Goal: Task Accomplishment & Management: Complete application form

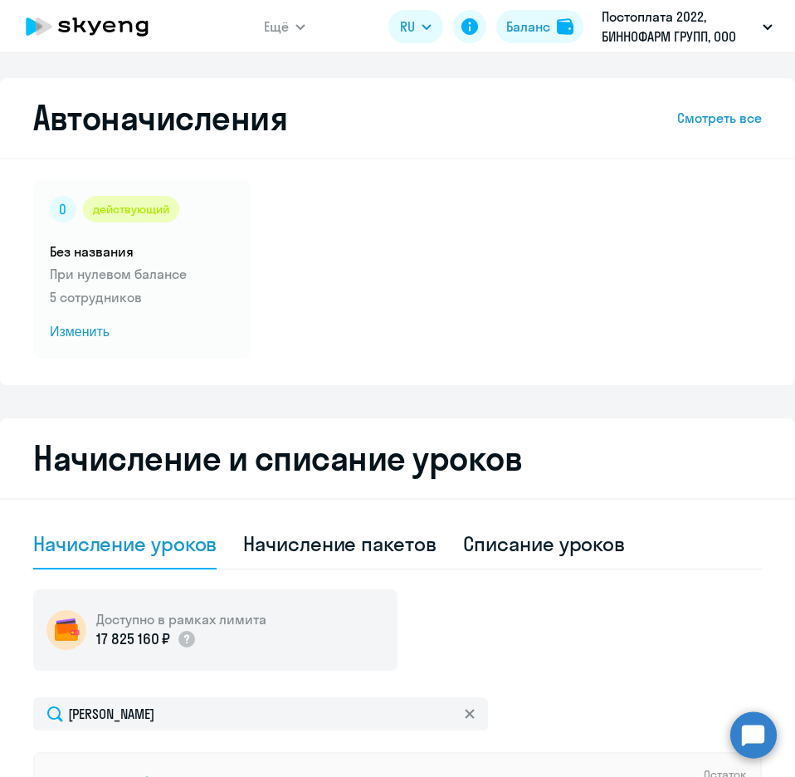
select select "10"
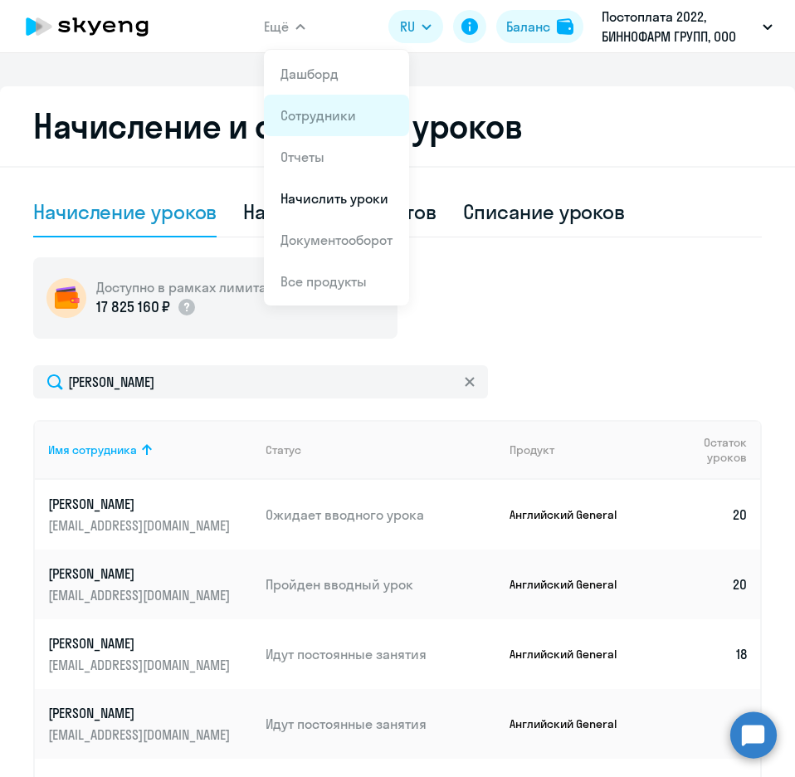
click at [312, 115] on link "Сотрудники" at bounding box center [319, 115] width 76 height 17
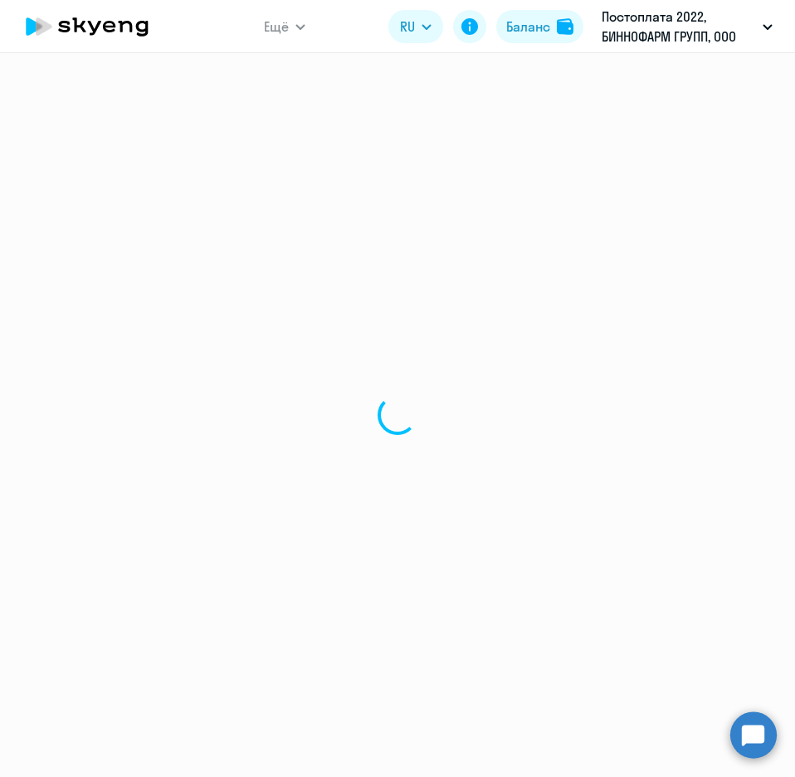
select select "30"
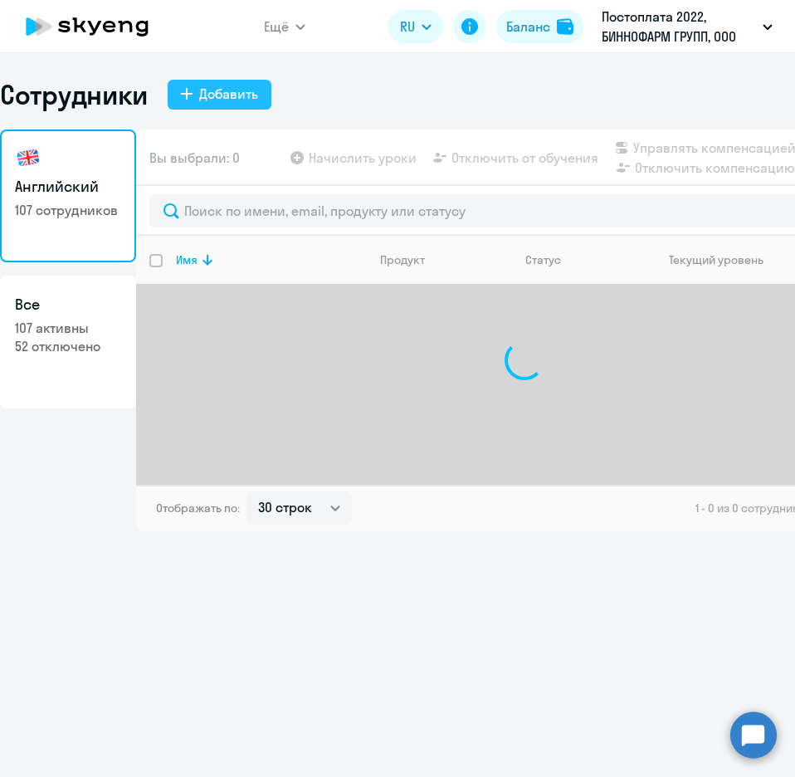
click at [201, 105] on button "Добавить" at bounding box center [220, 95] width 104 height 30
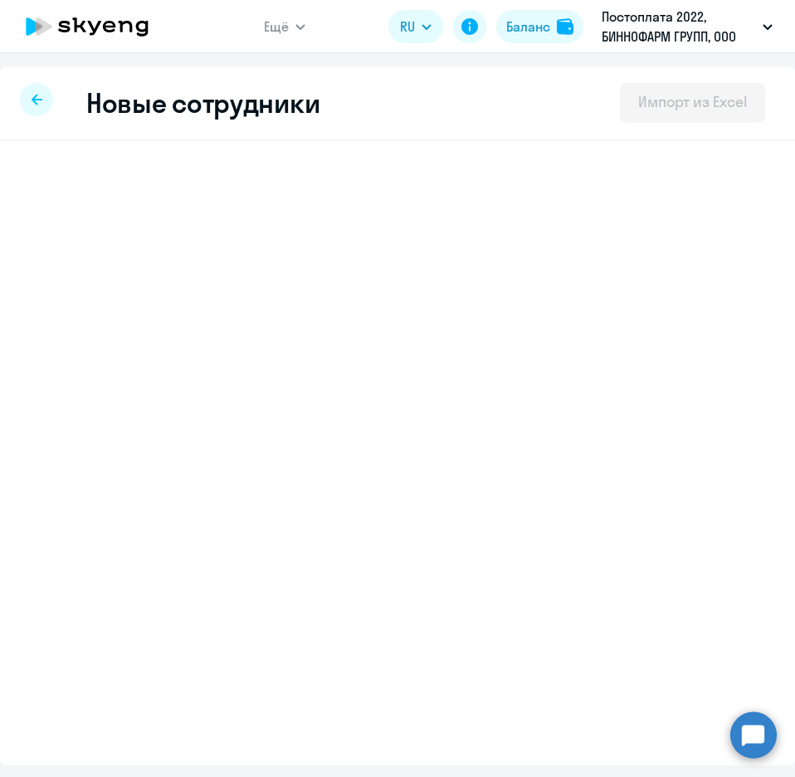
select select "english_adult_not_native_speaker"
select select "3"
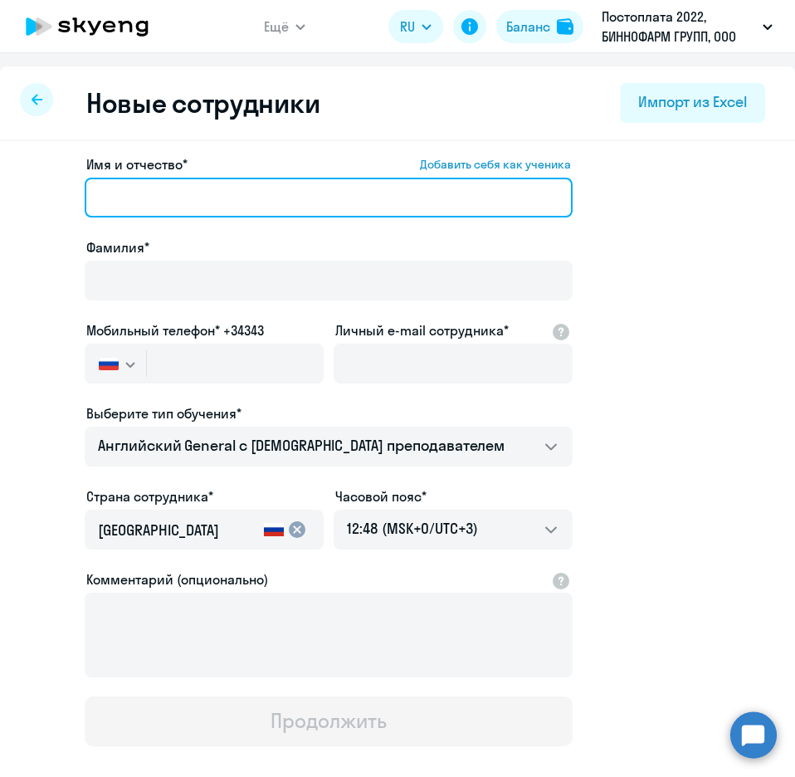
click at [135, 194] on input "Имя и отчество* Добавить себя как ученика" at bounding box center [329, 198] width 488 height 40
paste input "[PERSON_NAME]"
drag, startPoint x: 238, startPoint y: 197, endPoint x: 154, endPoint y: 199, distance: 84.7
click at [154, 199] on input "[PERSON_NAME]" at bounding box center [329, 198] width 488 height 40
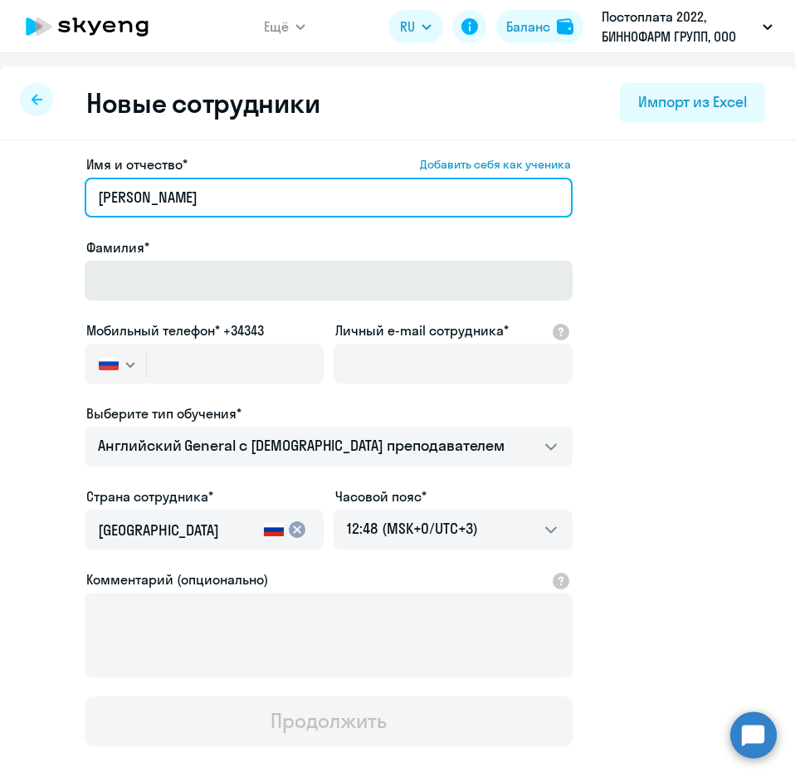
type input "[PERSON_NAME]"
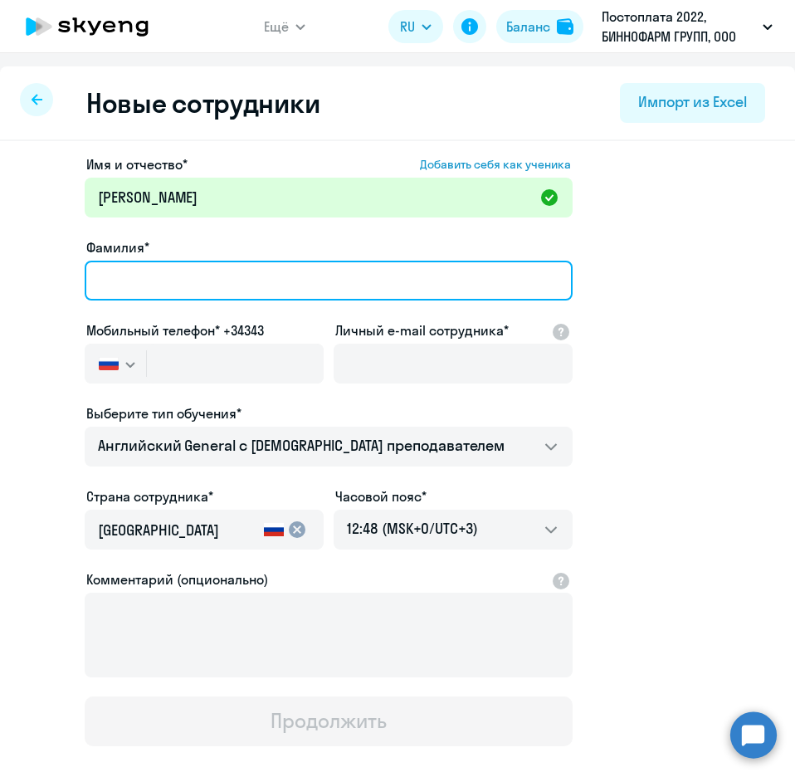
click at [125, 286] on input "Фамилия*" at bounding box center [329, 281] width 488 height 40
paste input "[PERSON_NAME]"
click at [101, 283] on input "[PERSON_NAME]" at bounding box center [329, 281] width 488 height 40
type input "[PERSON_NAME]"
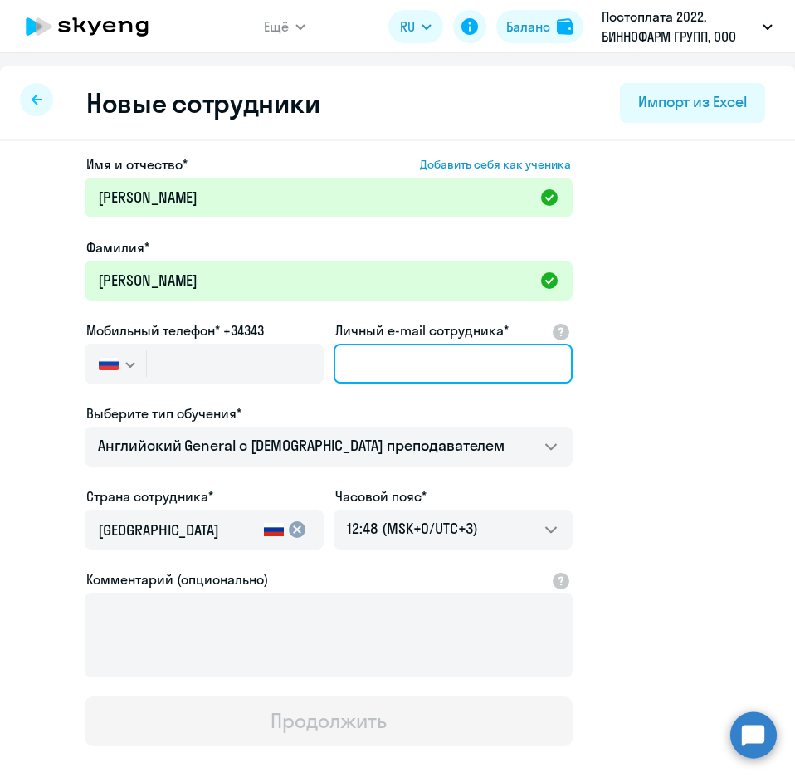
click at [459, 369] on input "Личный e-mail сотрудника*" at bounding box center [453, 364] width 239 height 40
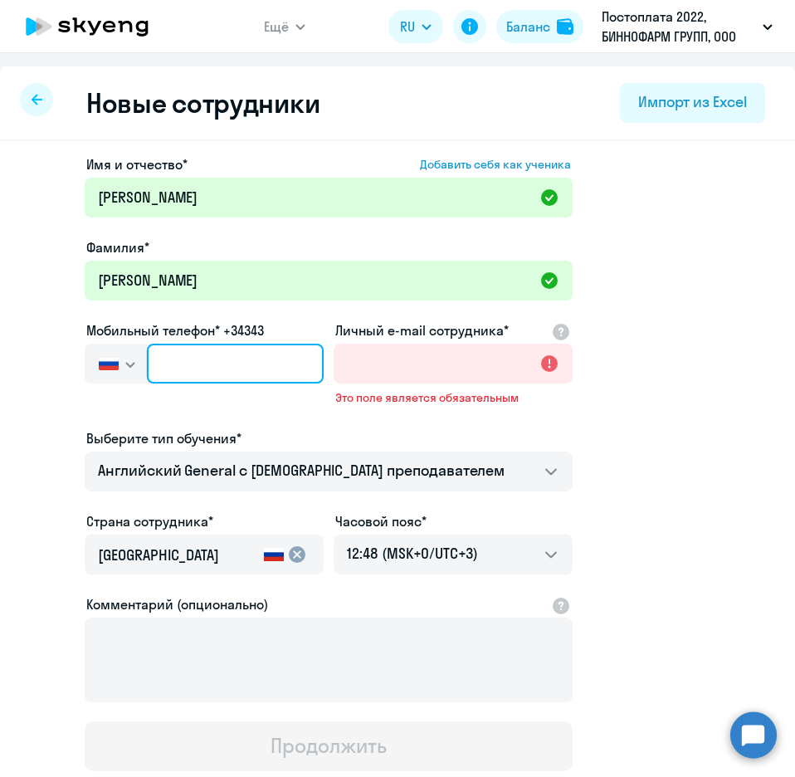
click at [174, 376] on input "text" at bounding box center [235, 364] width 177 height 40
paste input "[PHONE_NUMBER]"
click at [196, 357] on input "[PHONE_NUMBER]" at bounding box center [235, 364] width 177 height 40
type input "[PHONE_NUMBER]"
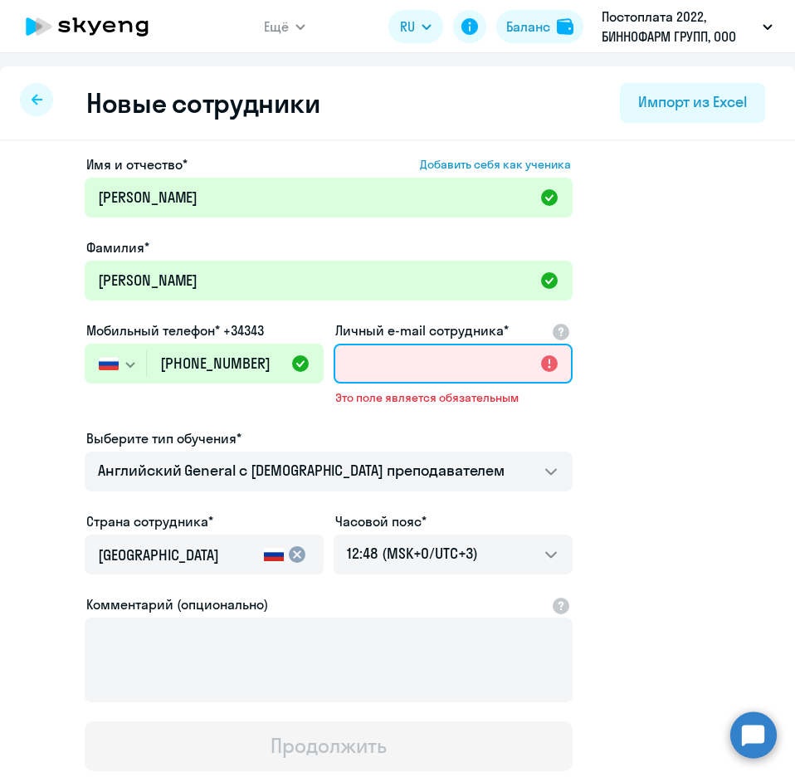
click at [448, 355] on input "Личный e-mail сотрудника*" at bounding box center [453, 364] width 239 height 40
paste input "[EMAIL_ADDRESS][DOMAIN_NAME]"
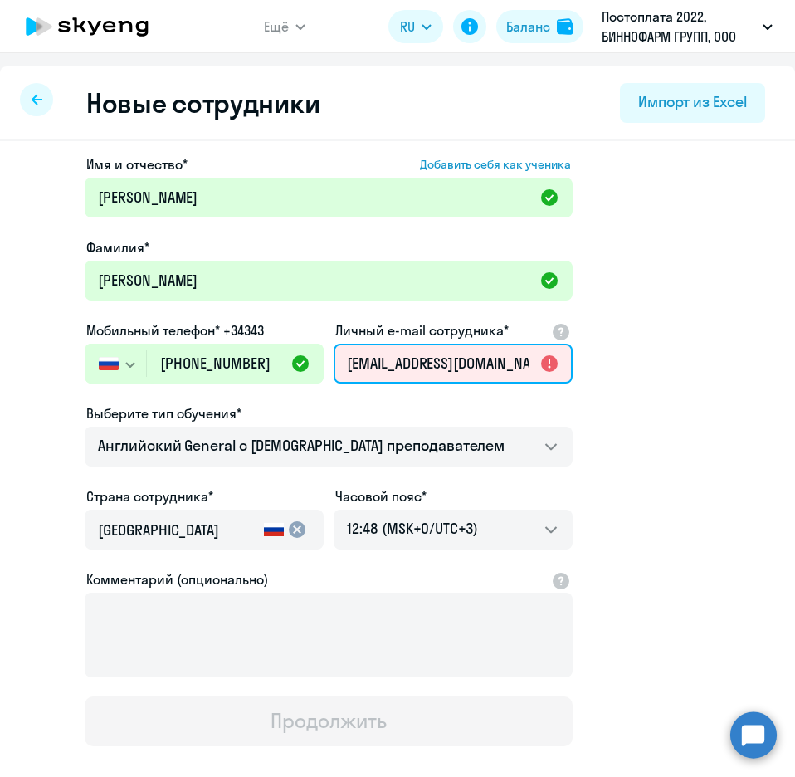
scroll to position [0, 3]
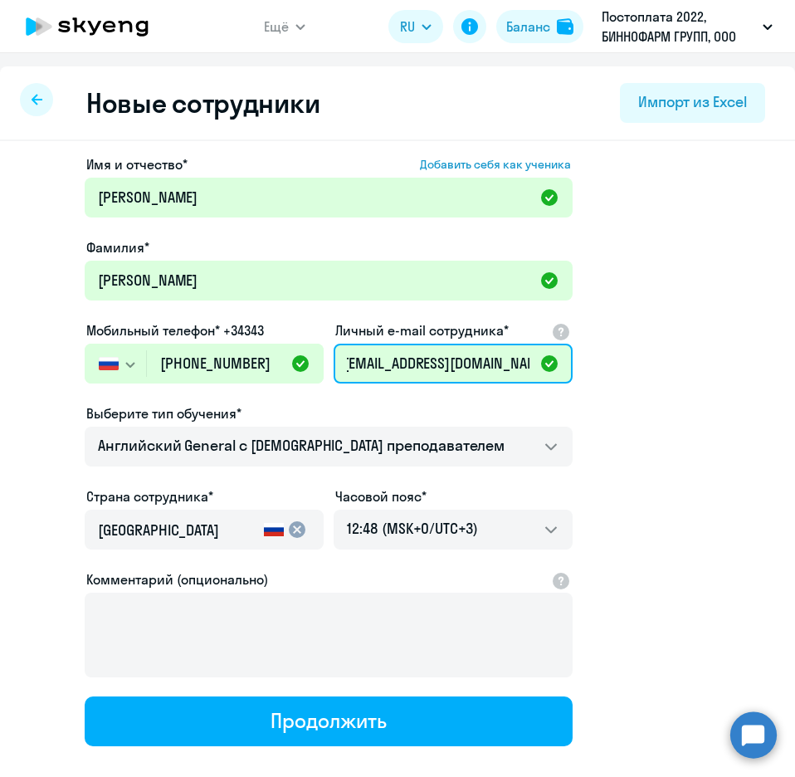
type input "[EMAIL_ADDRESS][DOMAIN_NAME]"
click at [592, 378] on app-new-student-form "Имя и отчество* Добавить себя как ученика [PERSON_NAME]* [PERSON_NAME] Мобильны…" at bounding box center [398, 450] width 742 height 592
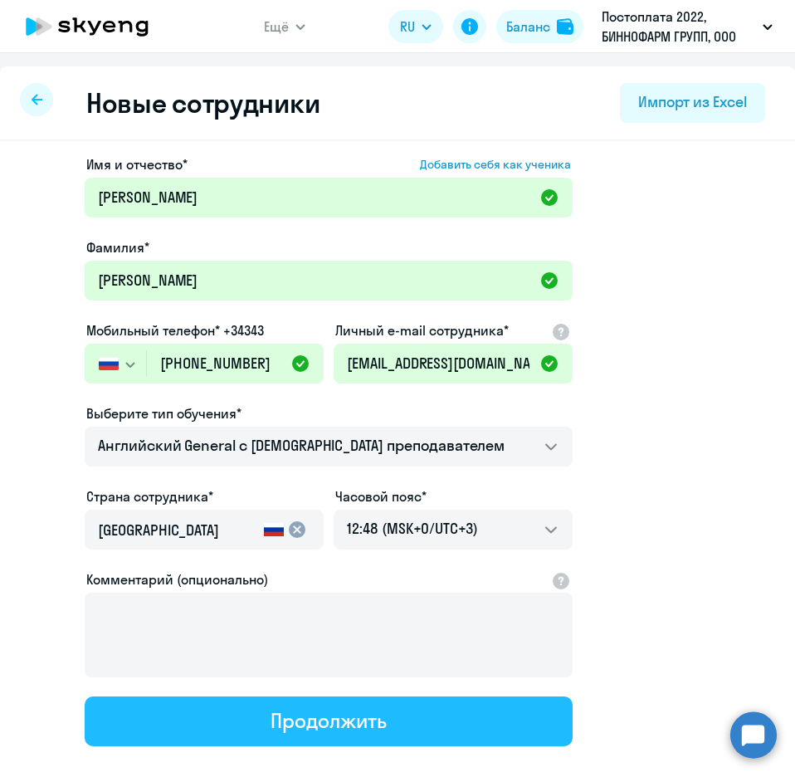
click at [406, 703] on button "Продолжить" at bounding box center [329, 722] width 488 height 50
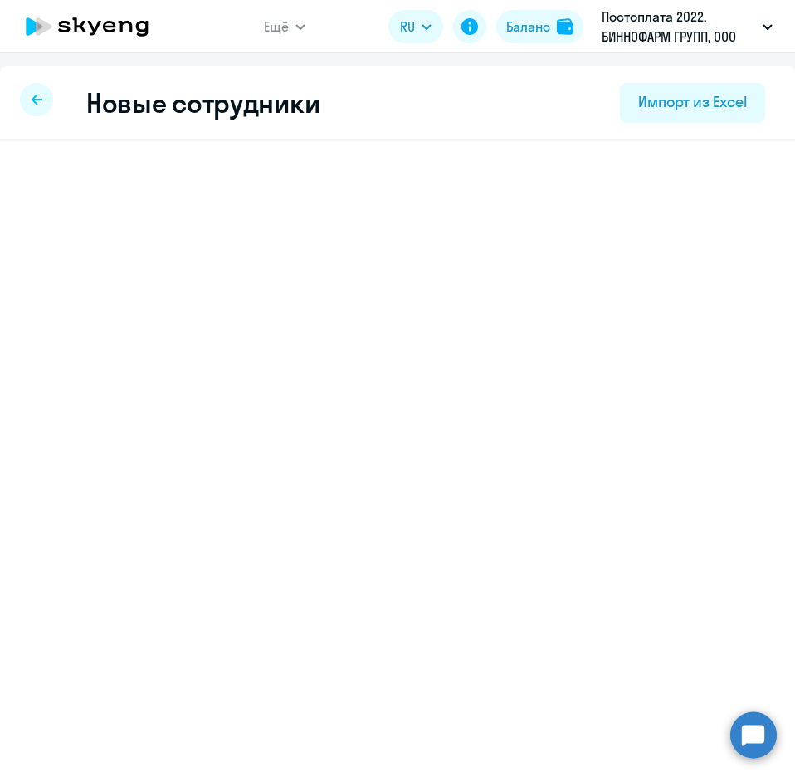
select select "english_adult_not_native_speaker"
select select "3"
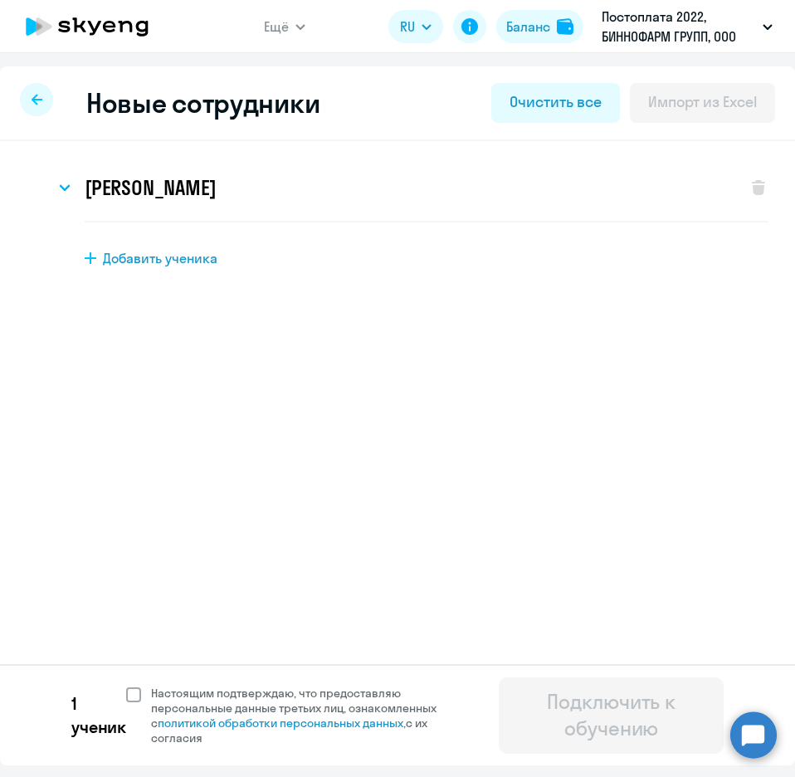
click at [160, 696] on span "Настоящим подтверждаю, что предоставляю персональные данные третьих лиц, ознако…" at bounding box center [311, 716] width 321 height 60
click at [126, 686] on input "Настоящим подтверждаю, что предоставляю персональные данные третьих лиц, ознако…" at bounding box center [125, 685] width 1 height 1
checkbox input "true"
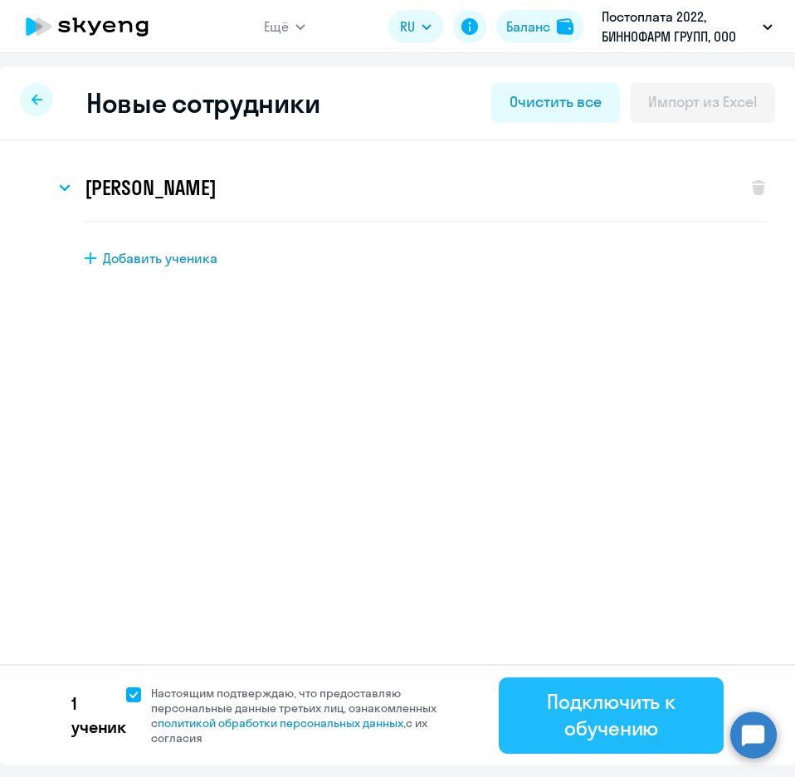
click at [570, 727] on div "Подключить к обучению" at bounding box center [611, 714] width 179 height 53
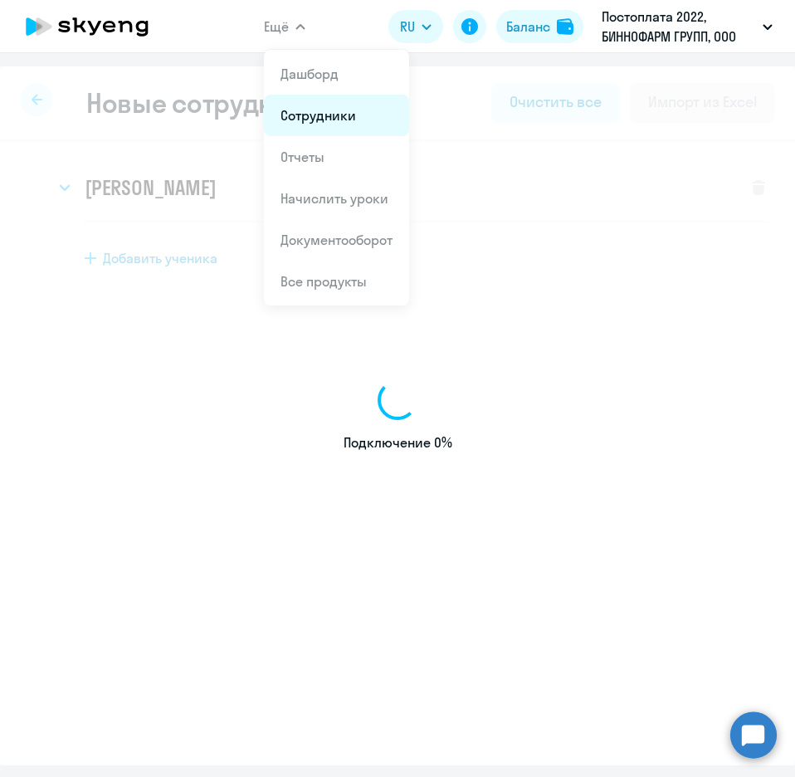
select select "english_adult_not_native_speaker"
select select "3"
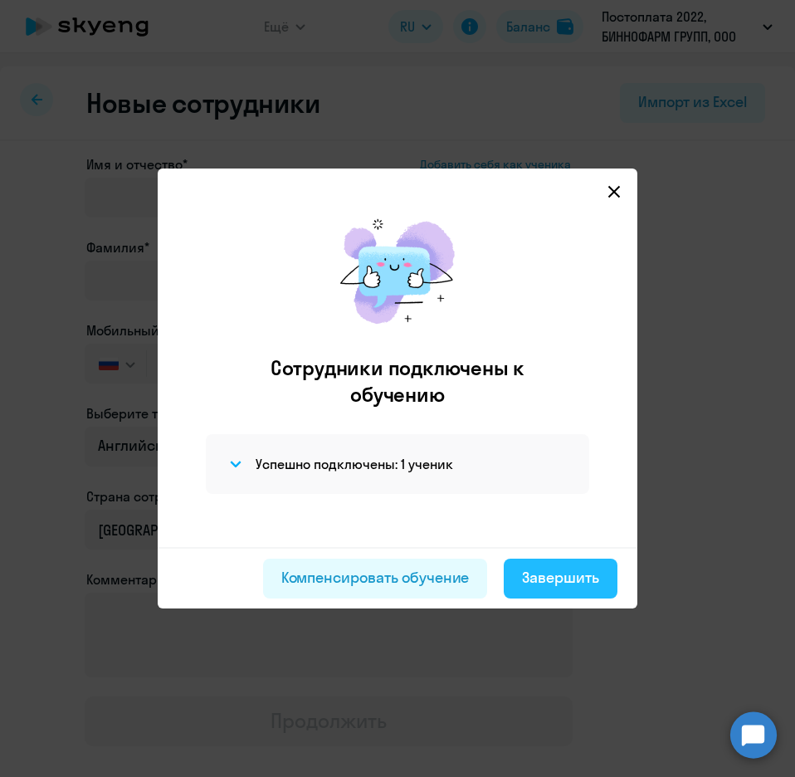
click at [555, 574] on div "Завершить" at bounding box center [560, 578] width 77 height 22
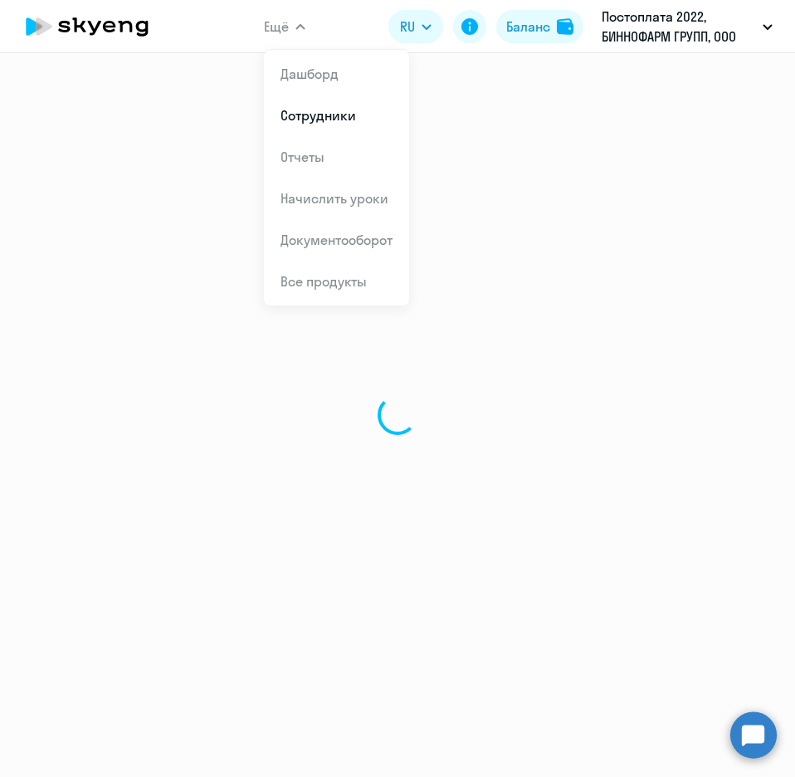
select select "30"
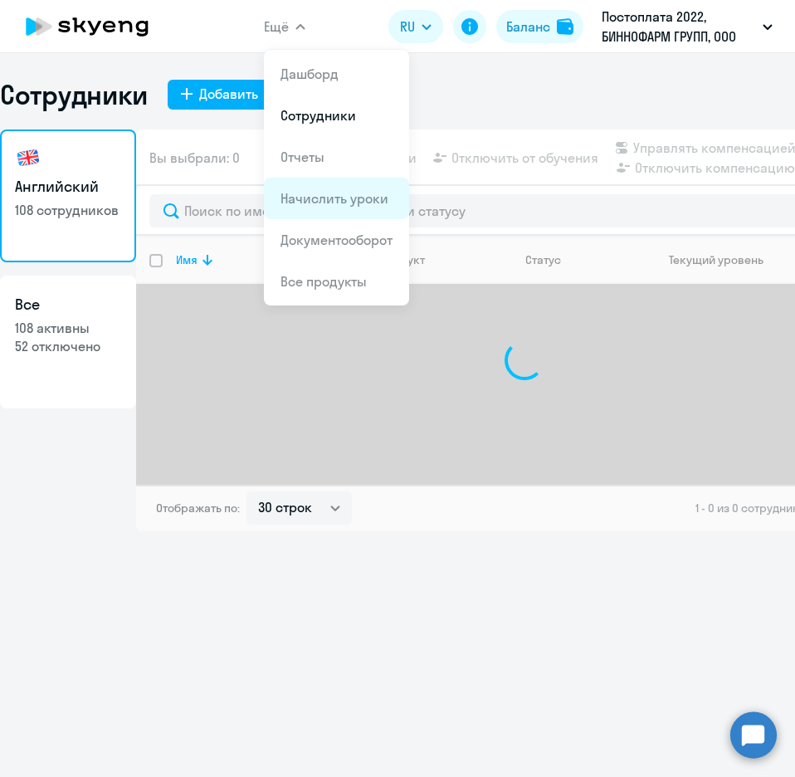
click at [320, 199] on link "Начислить уроки" at bounding box center [335, 198] width 108 height 17
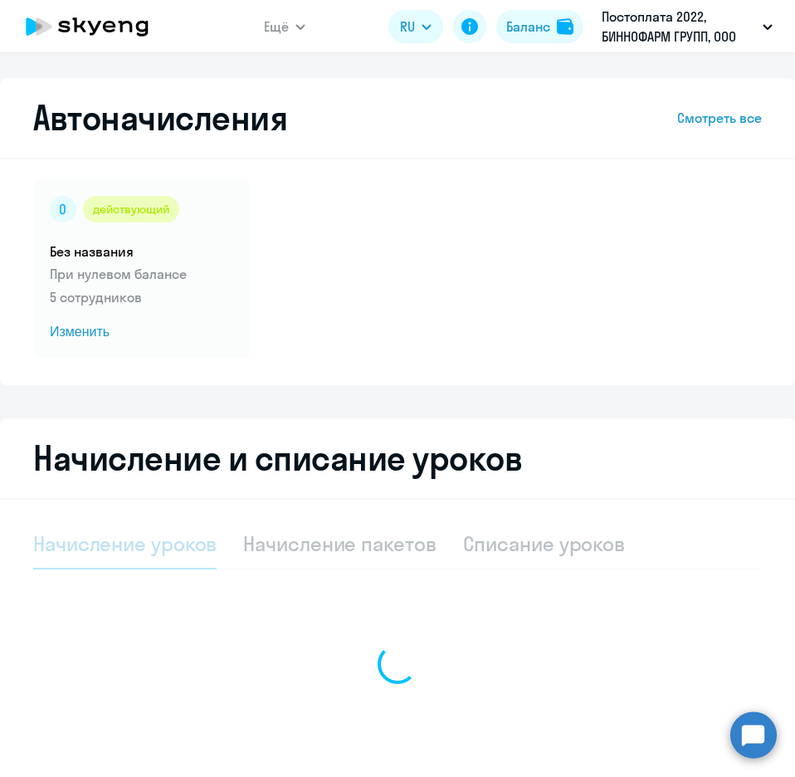
select select "10"
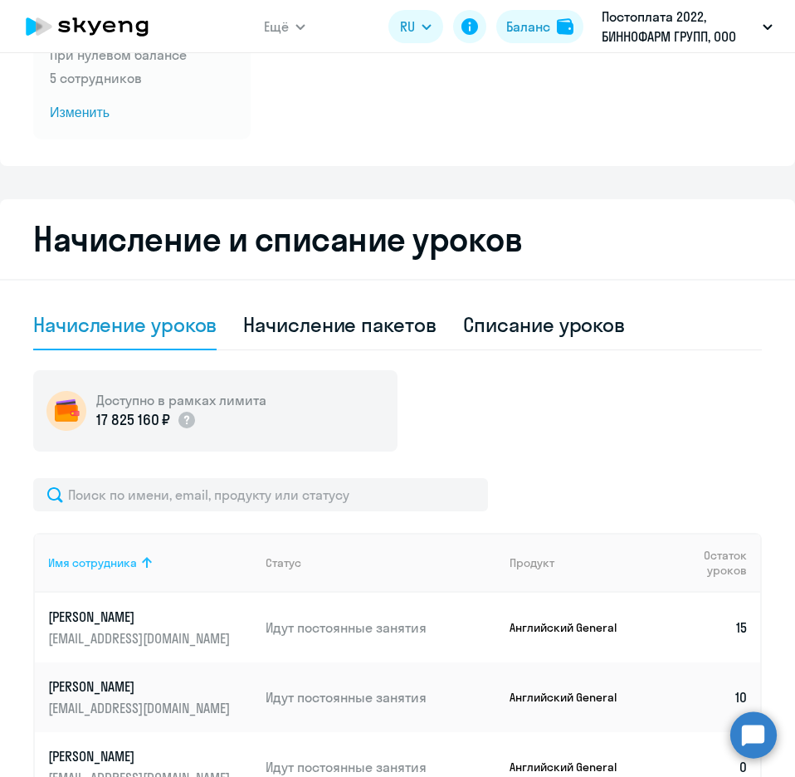
scroll to position [249, 0]
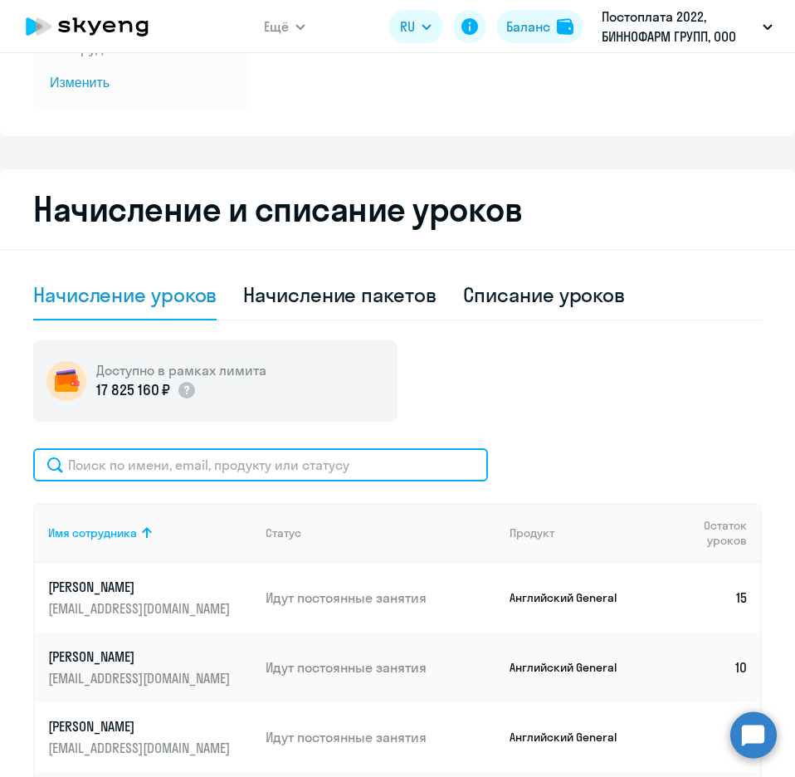
click at [120, 454] on input "text" at bounding box center [260, 464] width 455 height 33
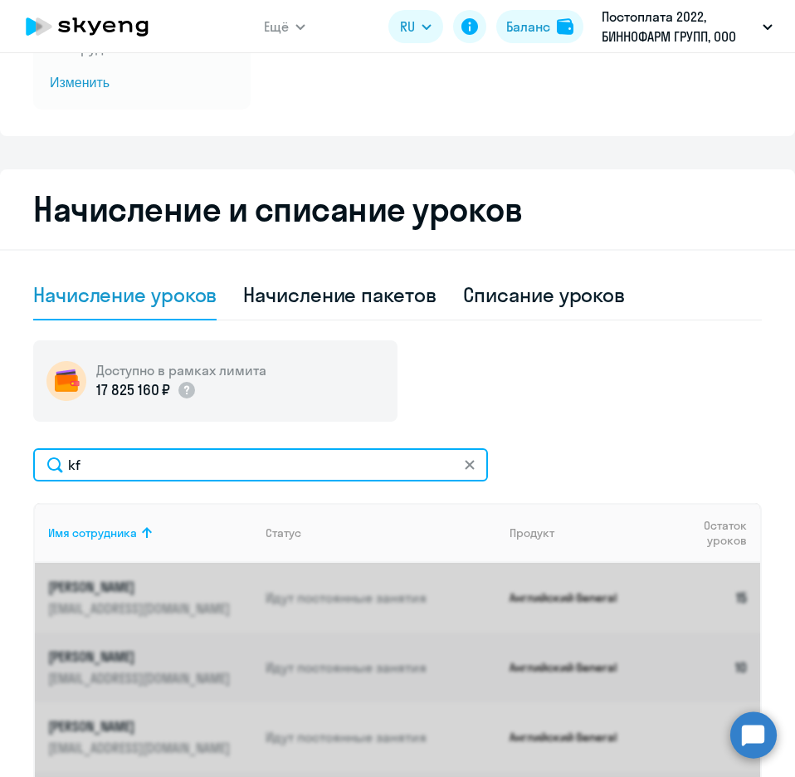
type input "k"
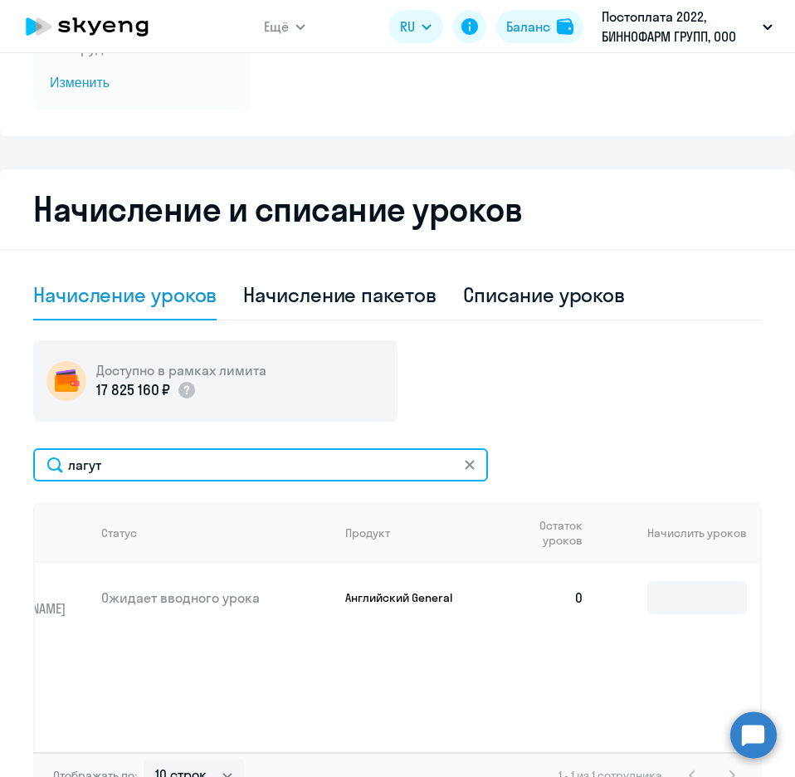
scroll to position [0, 177]
type input "лагут"
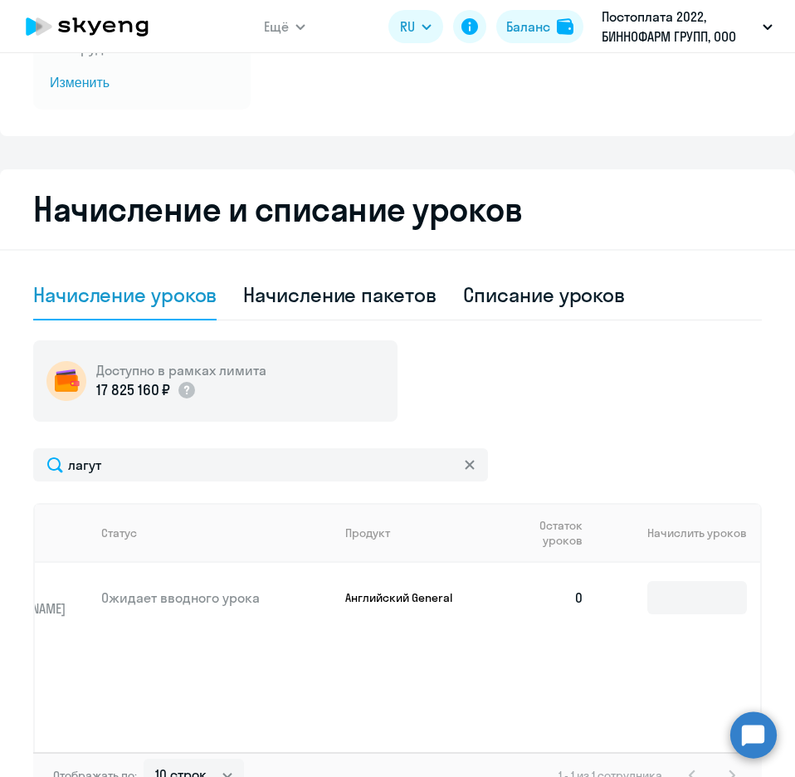
click at [657, 572] on td at bounding box center [679, 598] width 163 height 70
click at [660, 591] on input at bounding box center [698, 597] width 100 height 33
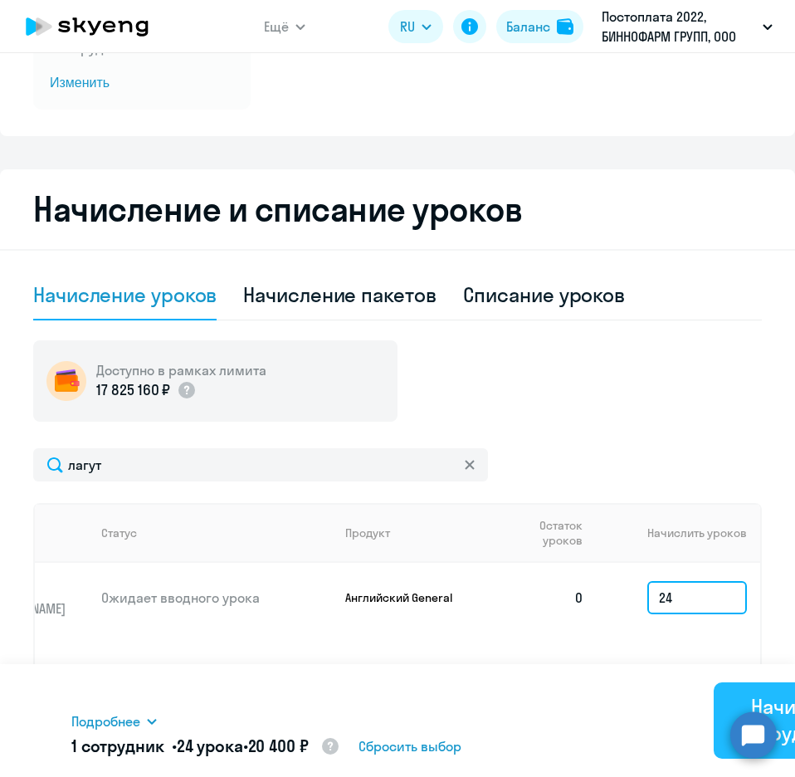
type input "24"
click at [738, 699] on div "Начислить сотрудникам" at bounding box center [799, 719] width 125 height 53
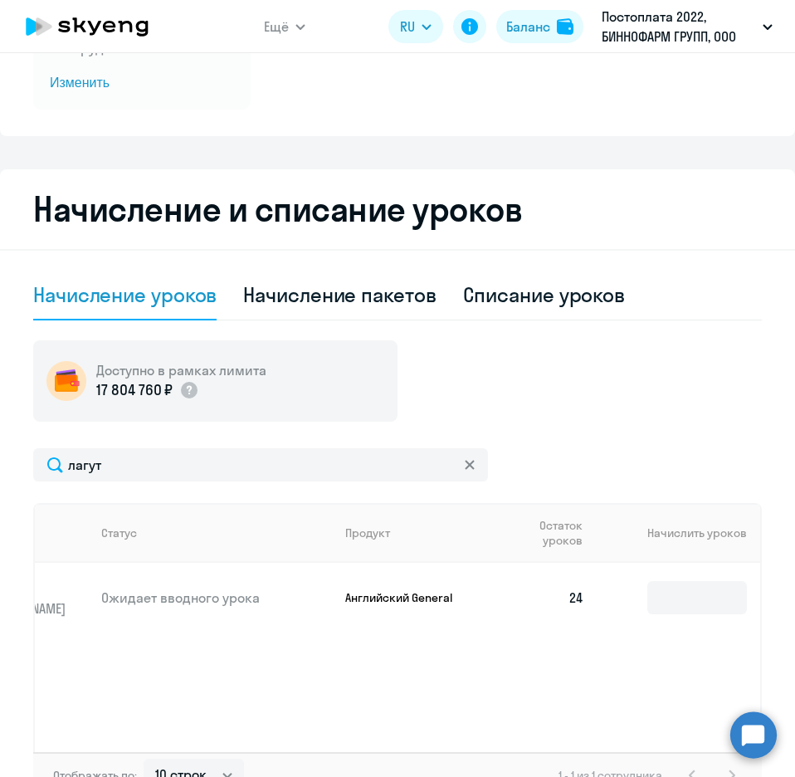
click at [282, 18] on span "Ещё" at bounding box center [276, 27] width 25 height 20
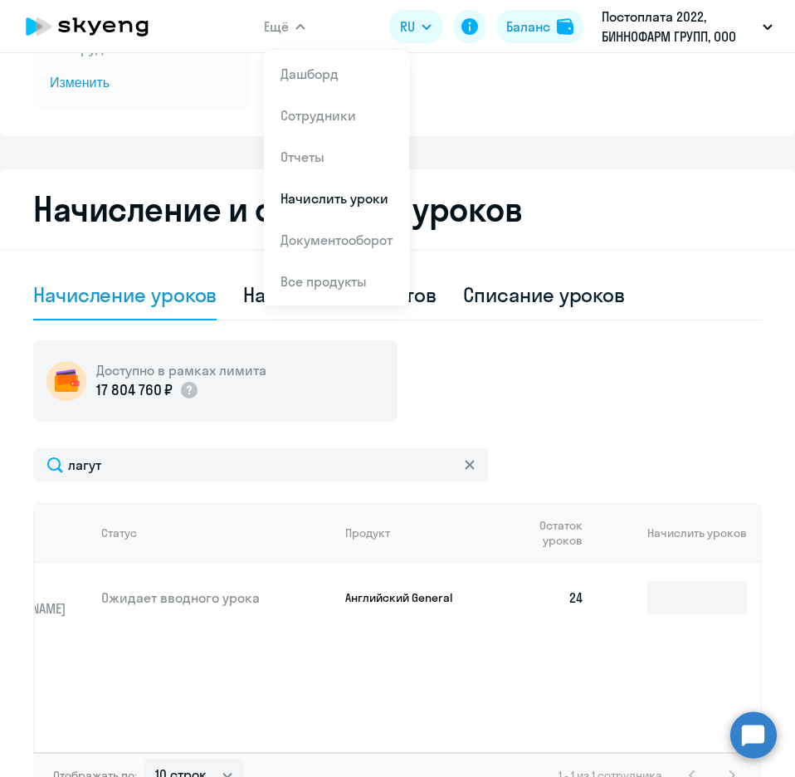
click at [297, 35] on button "Ещё" at bounding box center [285, 26] width 42 height 33
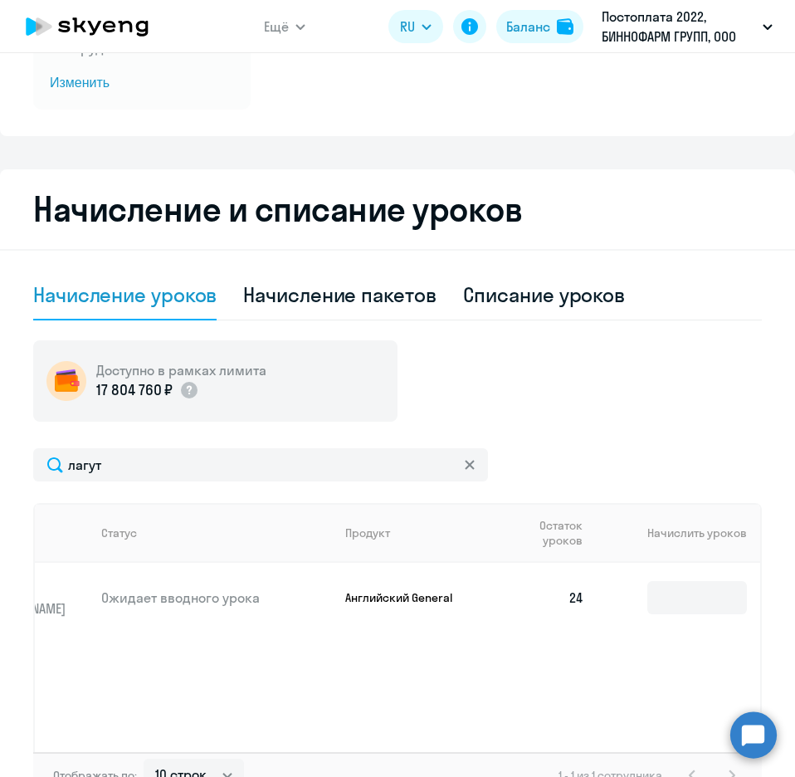
click at [299, 28] on icon "button" at bounding box center [300, 27] width 8 height 4
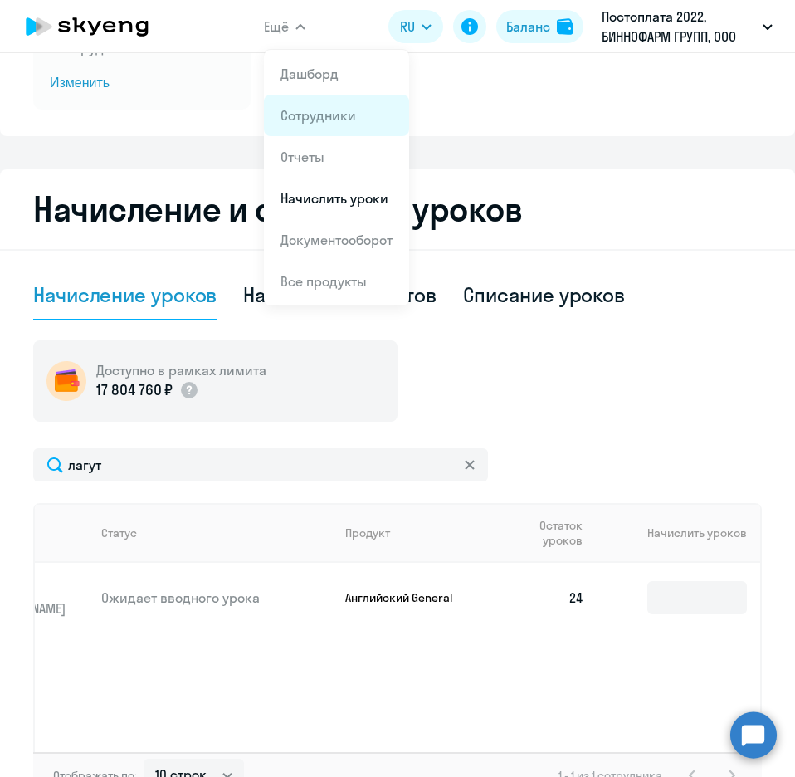
click at [327, 120] on link "Сотрудники" at bounding box center [319, 115] width 76 height 17
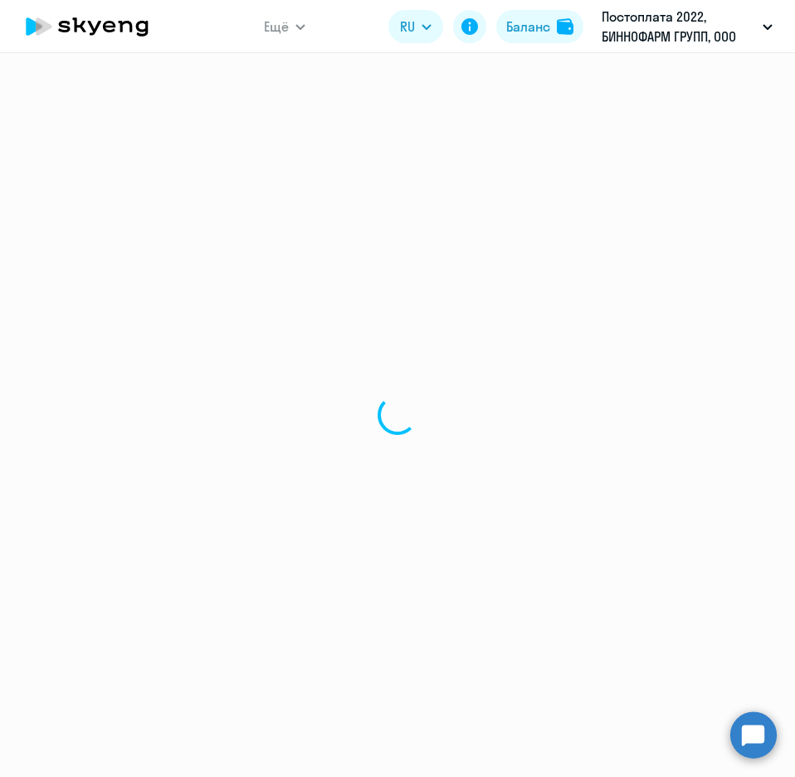
select select "30"
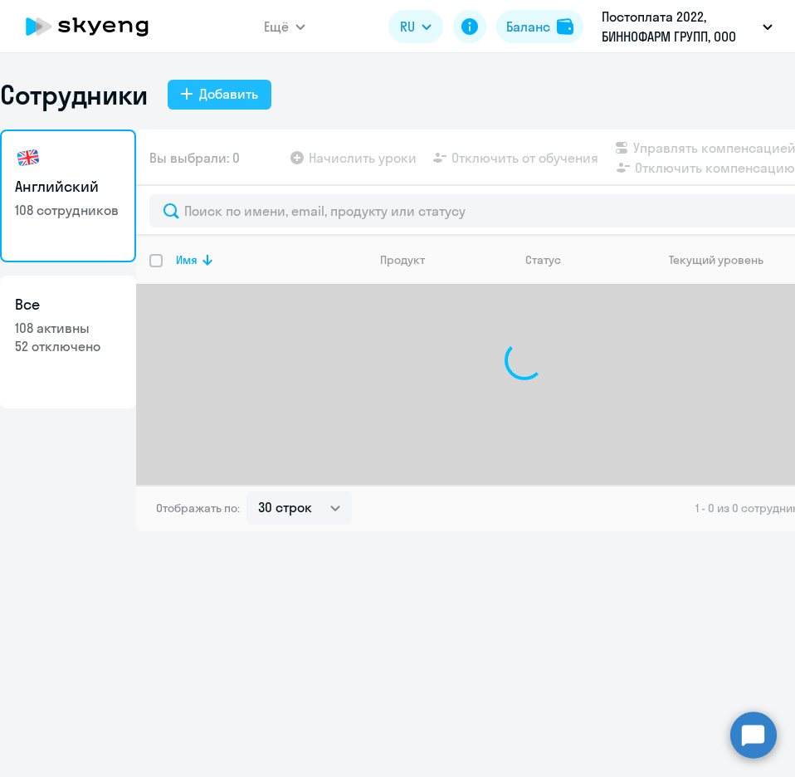
click at [210, 96] on div "Добавить" at bounding box center [228, 94] width 59 height 20
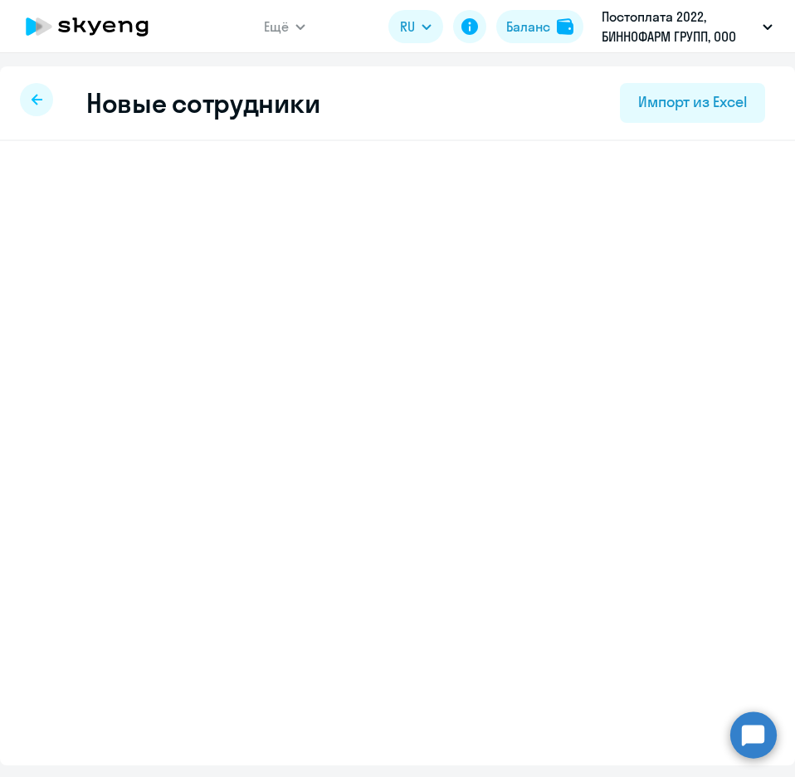
select select "english_adult_not_native_speaker"
select select "3"
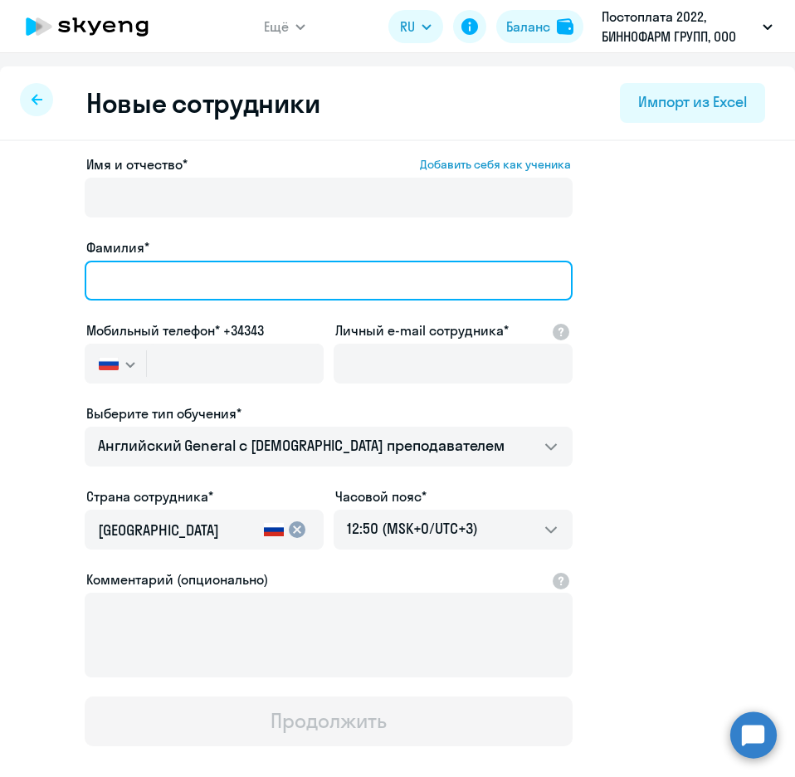
click at [147, 267] on input "Фамилия*" at bounding box center [329, 281] width 488 height 40
paste input "[PERSON_NAME]"
drag, startPoint x: 171, startPoint y: 276, endPoint x: 321, endPoint y: 281, distance: 150.3
click at [321, 281] on input "[PERSON_NAME]" at bounding box center [329, 281] width 488 height 40
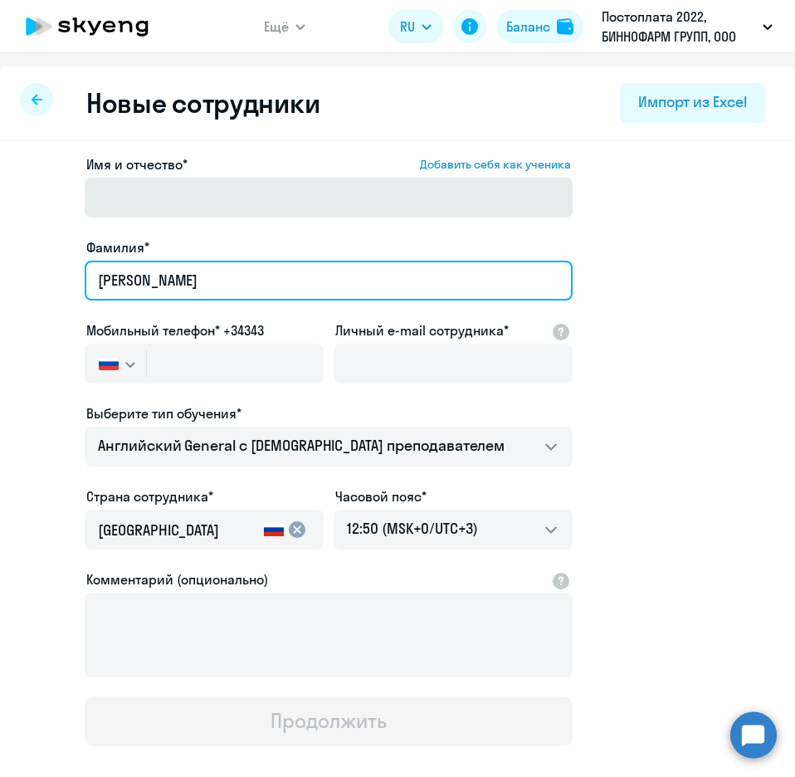
type input "[PERSON_NAME]"
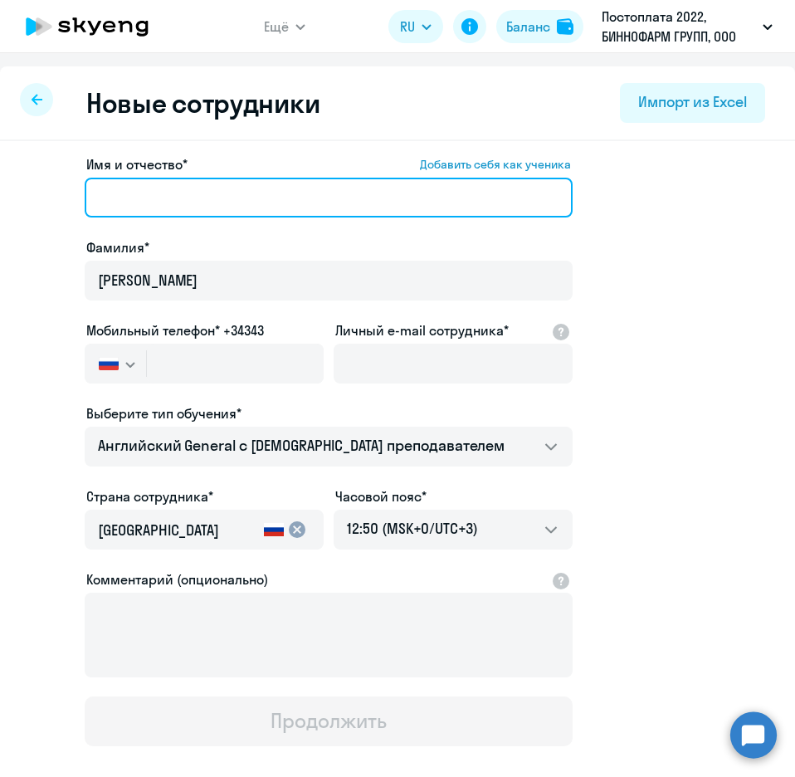
click at [122, 208] on input "Имя и отчество* Добавить себя как ученика" at bounding box center [329, 198] width 488 height 40
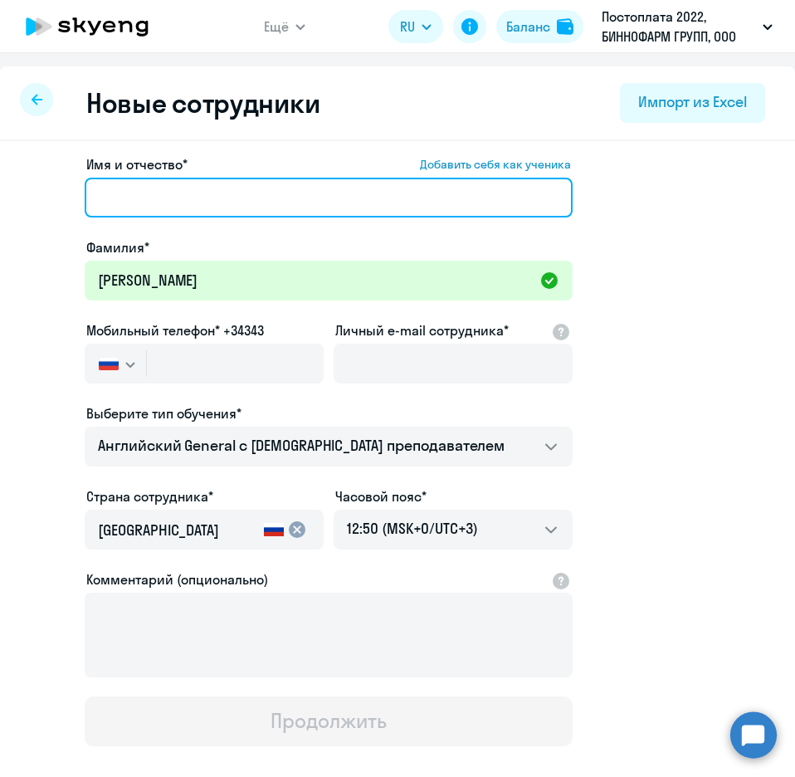
paste input "[PERSON_NAME]"
click at [100, 203] on input "[PERSON_NAME]" at bounding box center [329, 198] width 488 height 40
type input "[PERSON_NAME]"
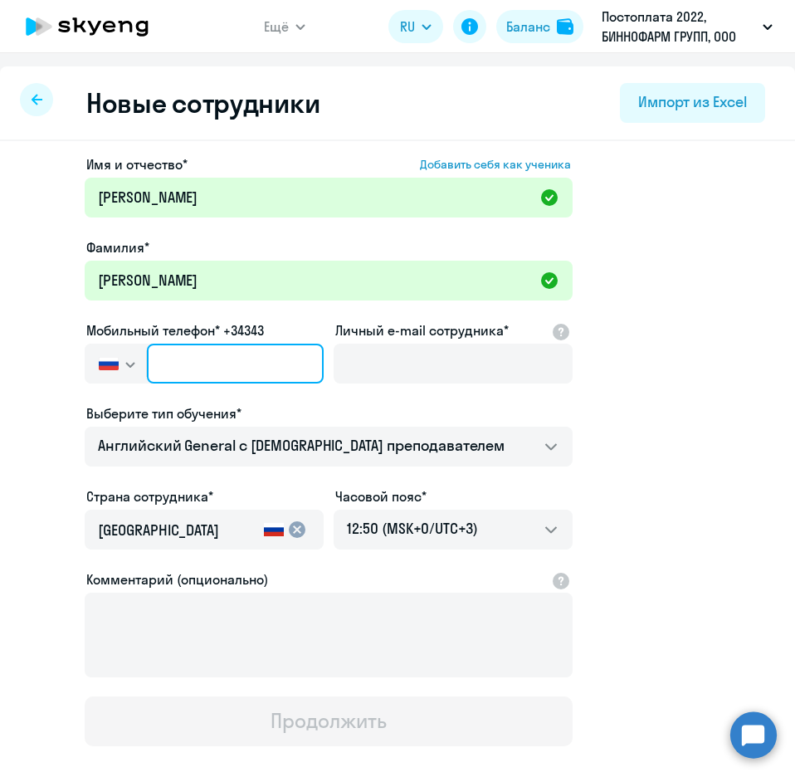
click at [201, 354] on input "text" at bounding box center [235, 364] width 177 height 40
paste input "[PHONE_NUMBER]"
click at [196, 364] on input "[PHONE_NUMBER]" at bounding box center [235, 364] width 177 height 40
click at [198, 361] on input "[PHONE_NUMBER]" at bounding box center [235, 364] width 177 height 40
type input "[PHONE_NUMBER]"
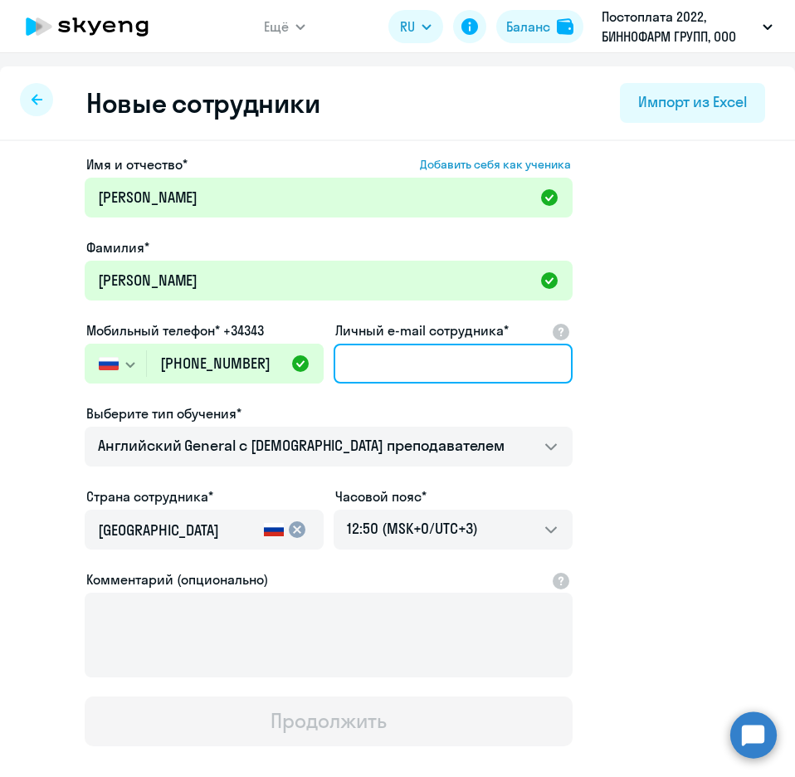
click at [391, 355] on input "Личный e-mail сотрудника*" at bounding box center [453, 364] width 239 height 40
paste input "[EMAIL_ADDRESS][DOMAIN_NAME]"
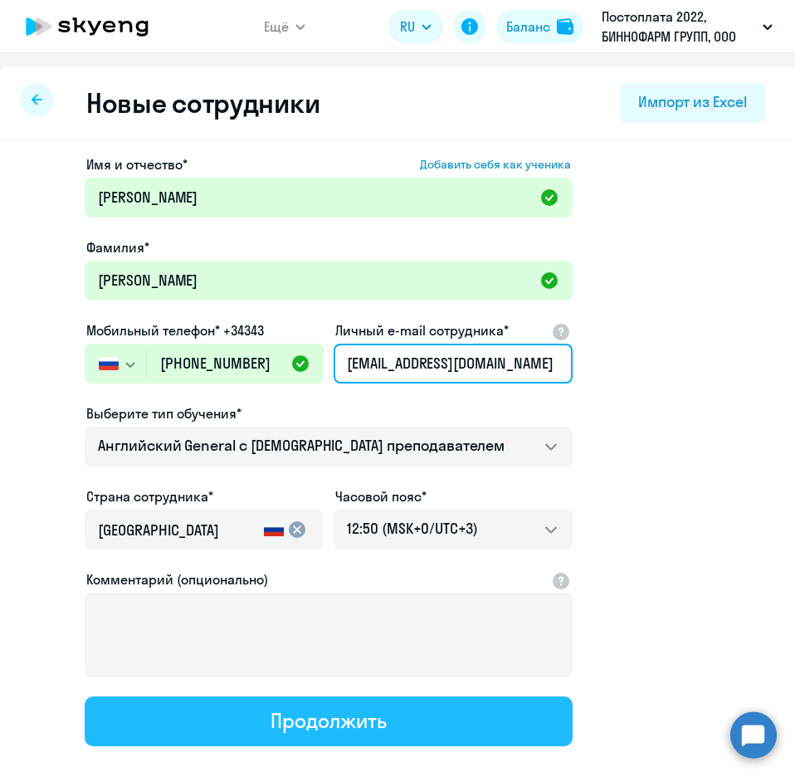
type input "[EMAIL_ADDRESS][DOMAIN_NAME]"
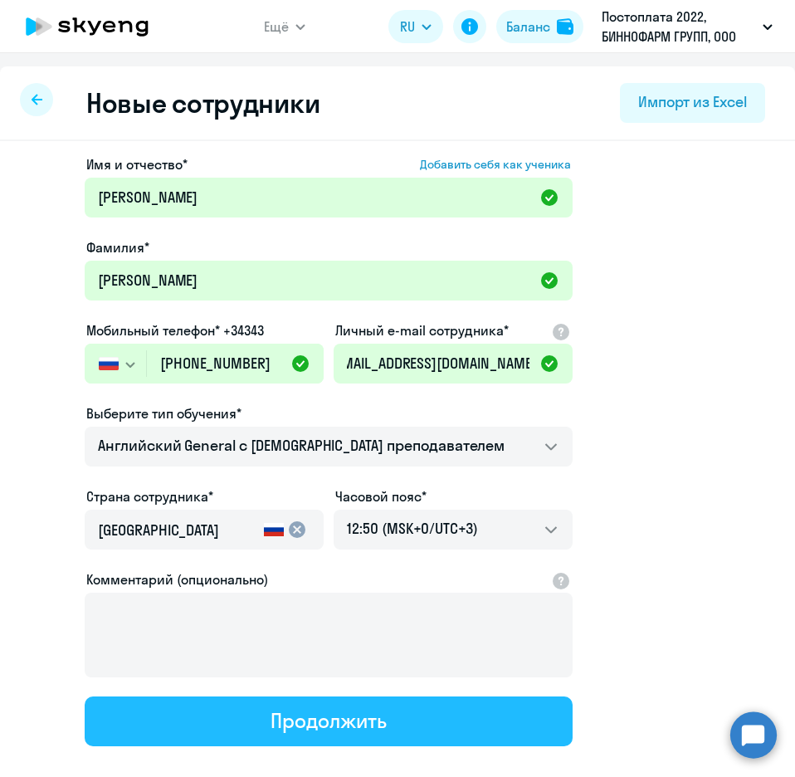
click at [318, 724] on div "Продолжить" at bounding box center [328, 720] width 115 height 27
select select "english_adult_not_native_speaker"
select select "3"
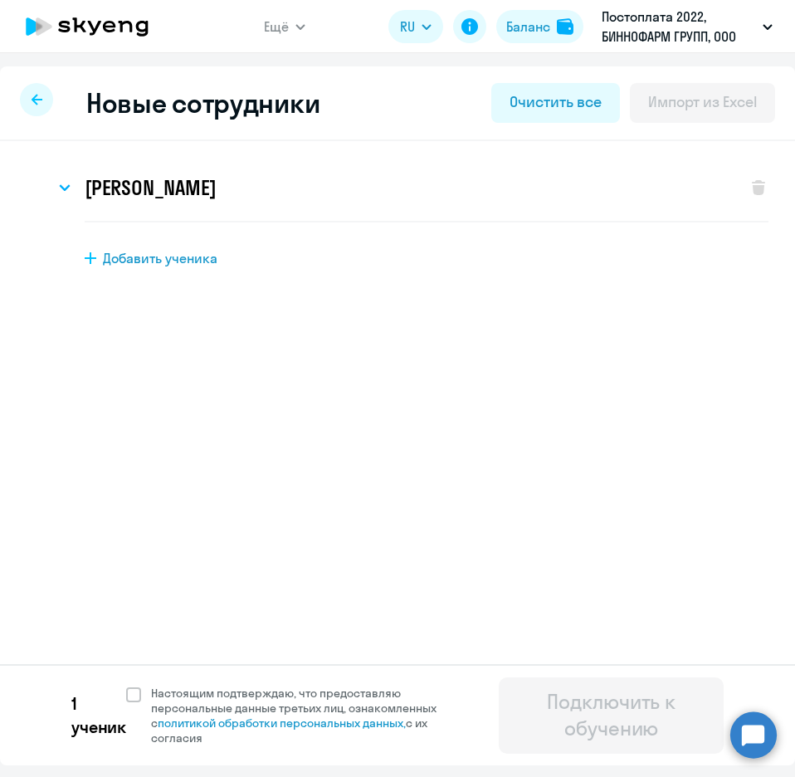
click at [125, 257] on span "Добавить ученика" at bounding box center [160, 258] width 115 height 18
select select "english_adult_not_native_speaker"
select select "3"
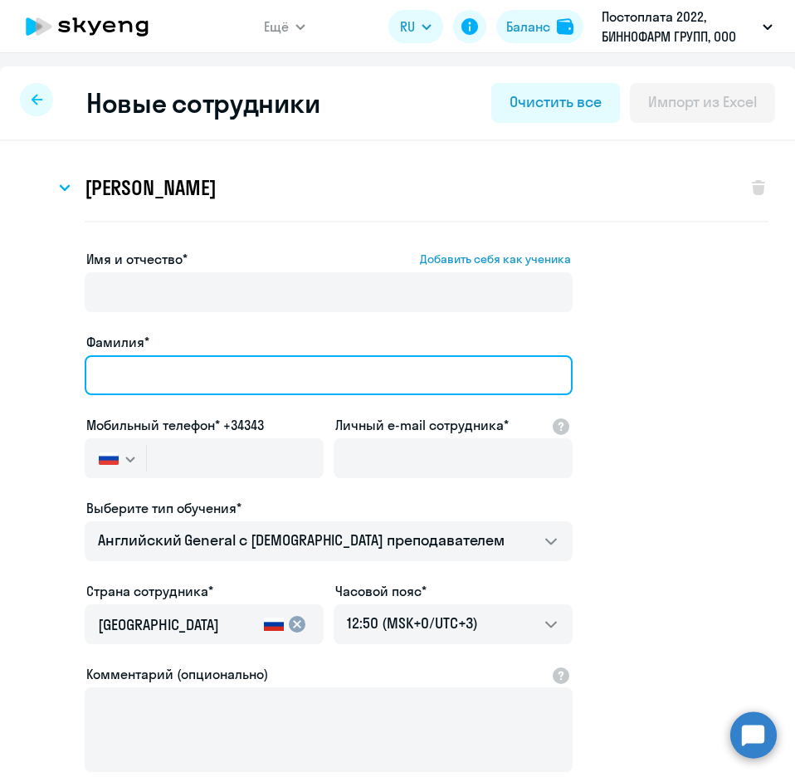
click at [148, 369] on input "Фамилия*" at bounding box center [329, 375] width 488 height 40
paste input "[PERSON_NAME]"
drag, startPoint x: 250, startPoint y: 371, endPoint x: 168, endPoint y: 375, distance: 82.3
click at [168, 375] on input "[PERSON_NAME]" at bounding box center [329, 375] width 488 height 40
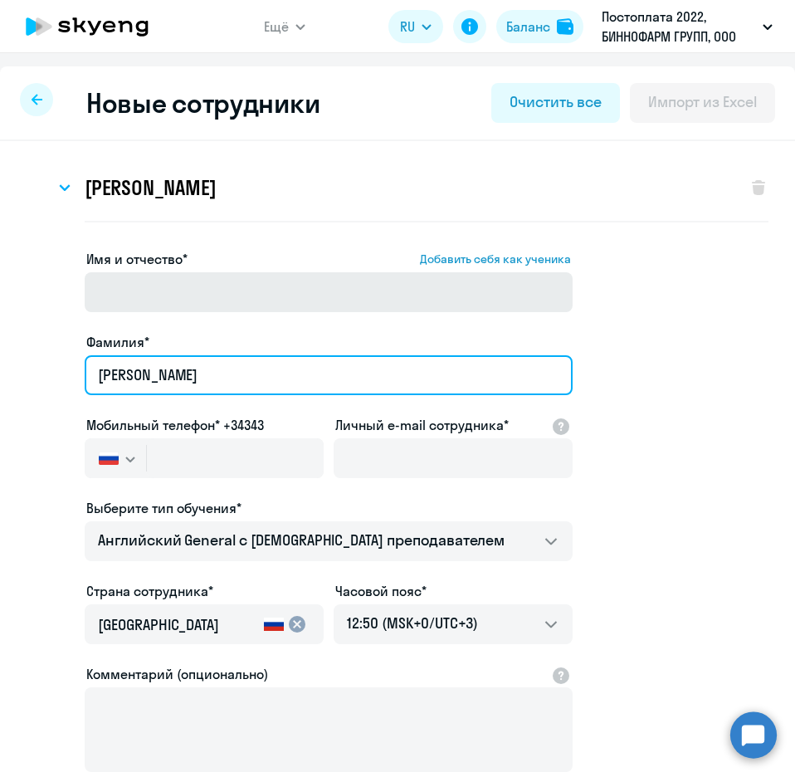
type input "[PERSON_NAME]"
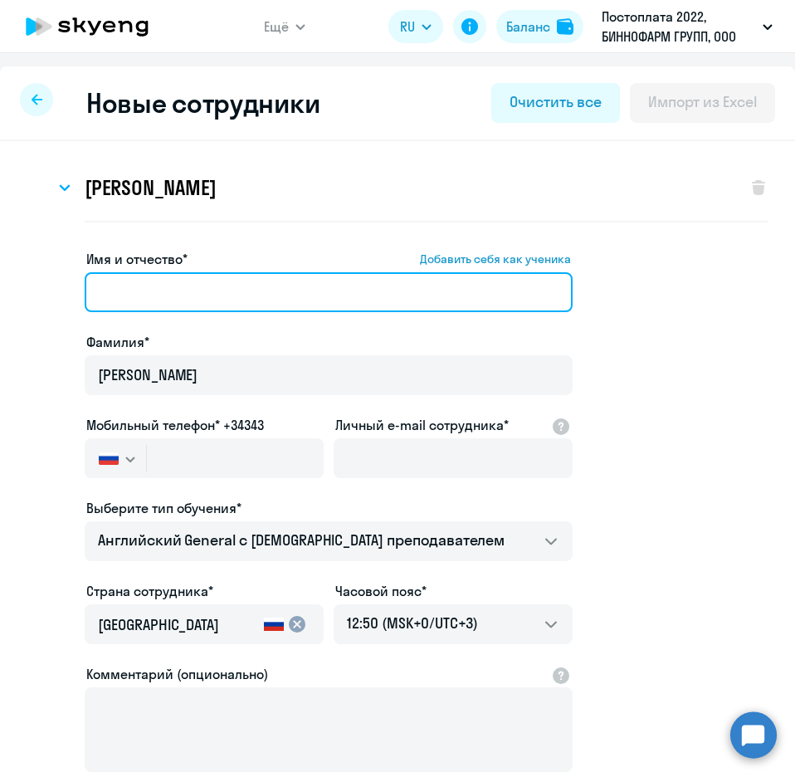
click at [134, 307] on input "Имя и отчество* Добавить себя как ученика" at bounding box center [329, 292] width 488 height 40
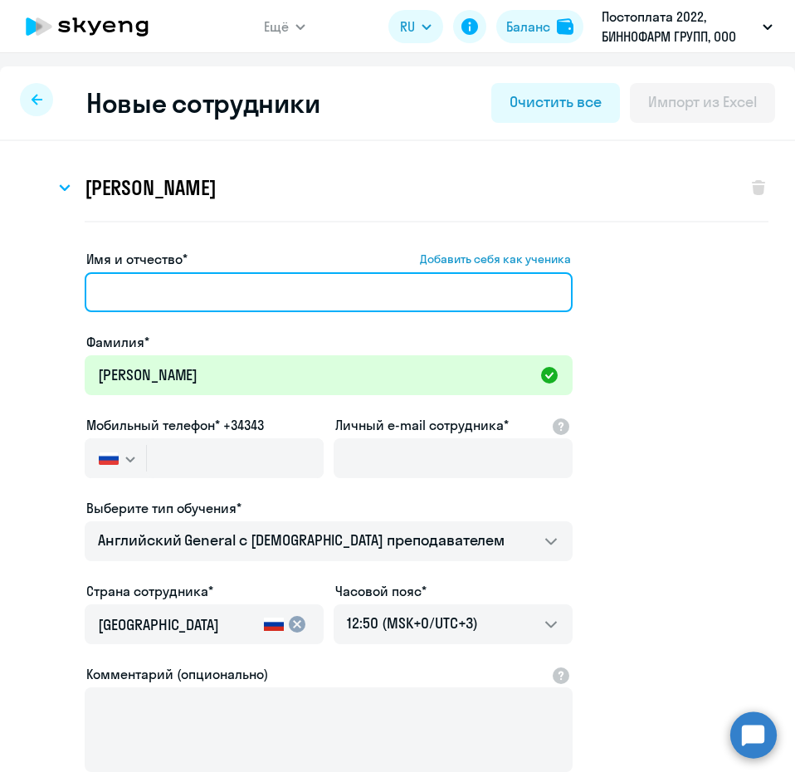
paste input "[PERSON_NAME]"
click at [105, 287] on input "[PERSON_NAME]" at bounding box center [329, 292] width 488 height 40
type input "[PERSON_NAME]"
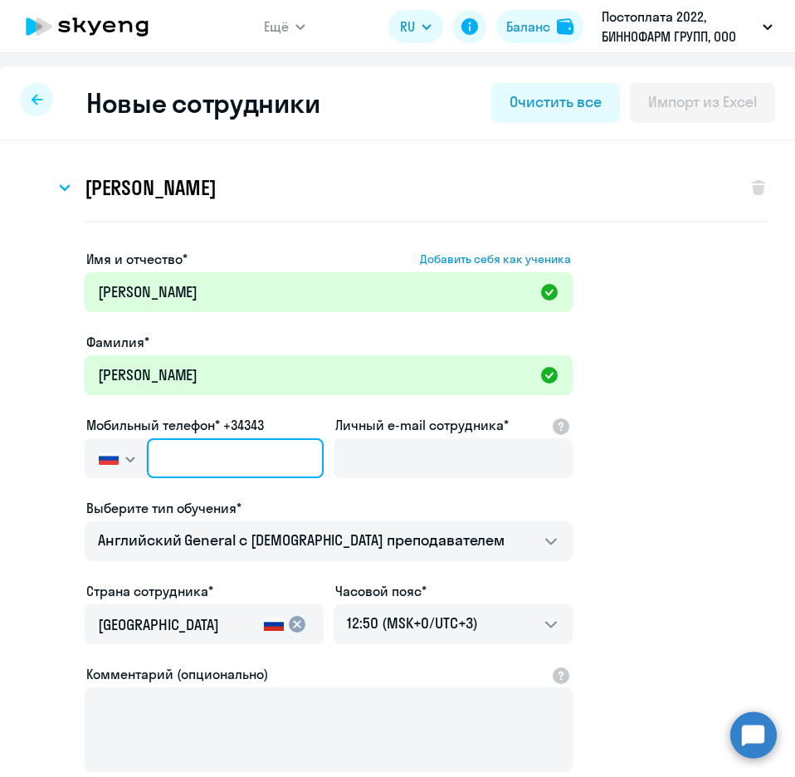
click at [237, 452] on input "text" at bounding box center [235, 458] width 177 height 40
paste input "[PHONE_NUMBER]"
type input "[PHONE_NUMBER]"
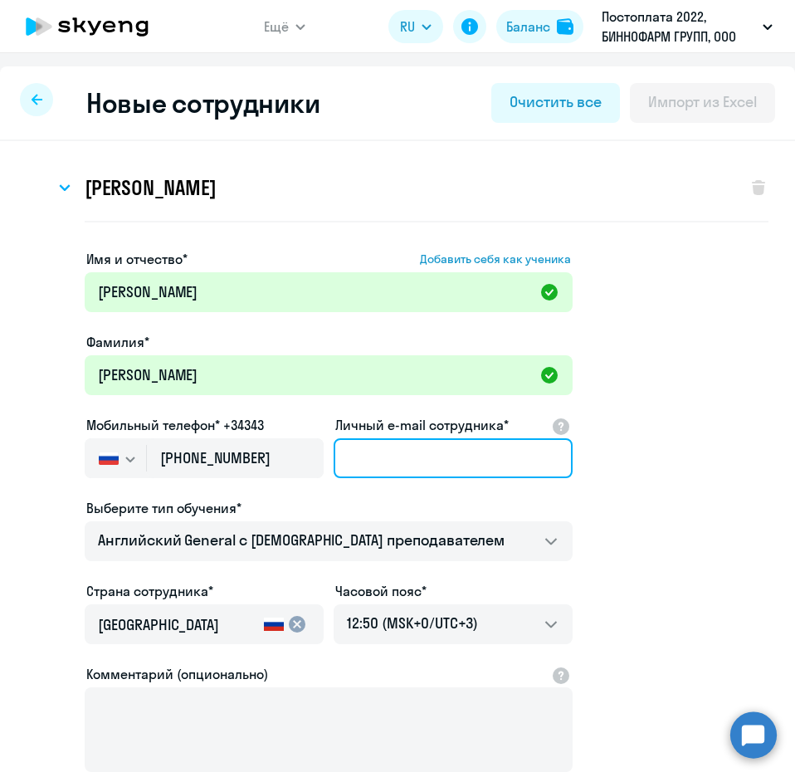
click at [370, 462] on input "Личный e-mail сотрудника*" at bounding box center [453, 458] width 239 height 40
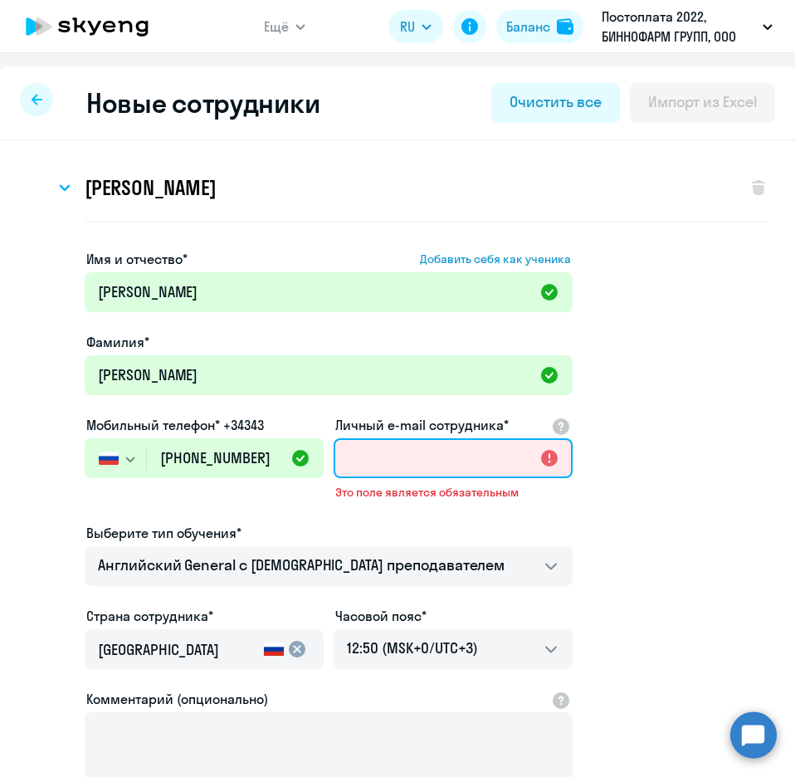
click at [438, 444] on input "Личный e-mail сотрудника*" at bounding box center [453, 458] width 239 height 40
paste input "[EMAIL_ADDRESS][DOMAIN_NAME]"
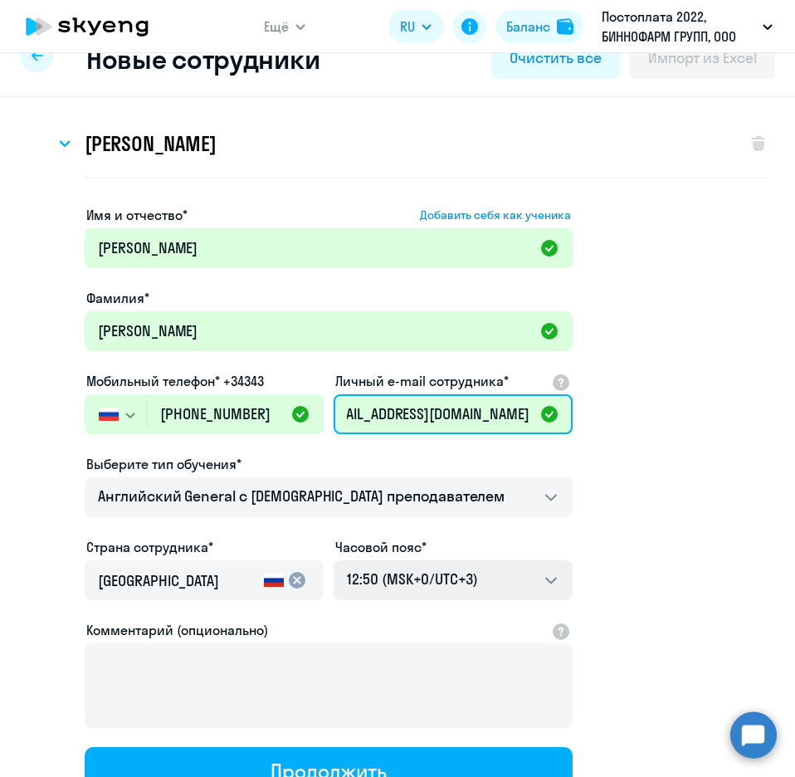
scroll to position [83, 0]
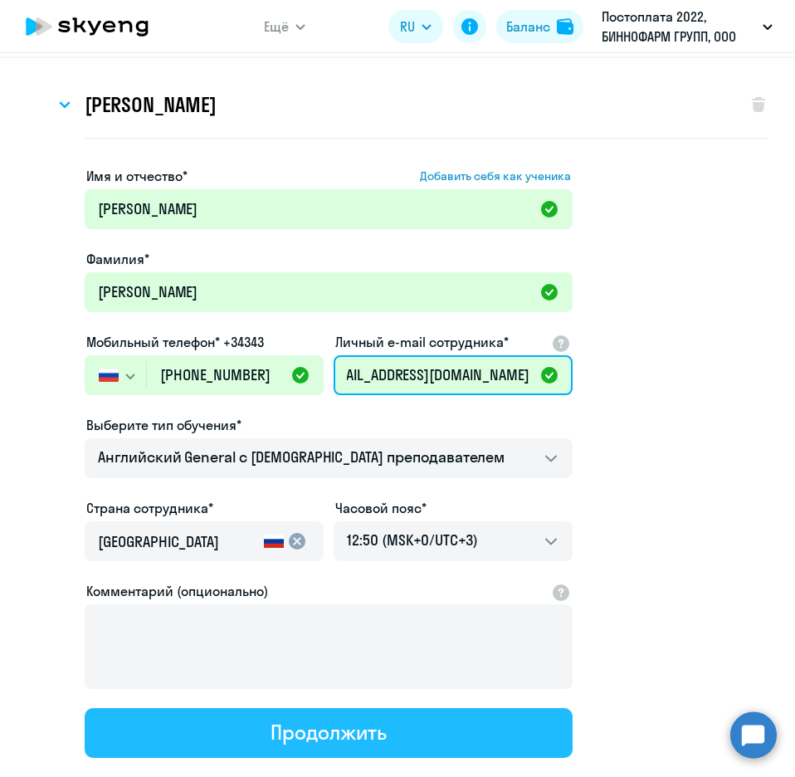
type input "[EMAIL_ADDRESS][DOMAIN_NAME]"
drag, startPoint x: 336, startPoint y: 717, endPoint x: 335, endPoint y: 696, distance: 20.8
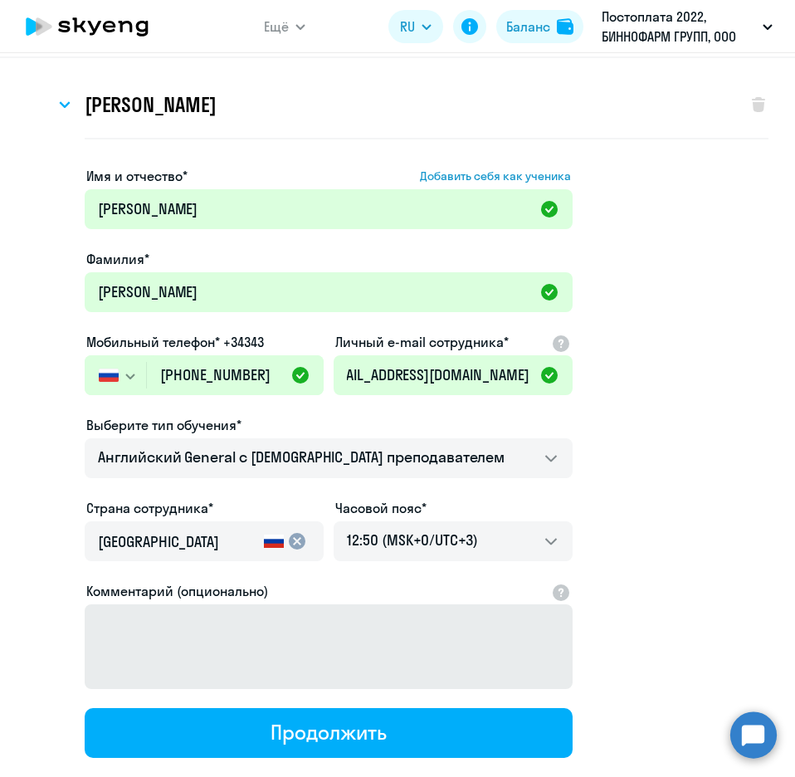
click at [336, 716] on button "Продолжить" at bounding box center [329, 733] width 488 height 50
select select "english_adult_not_native_speaker"
select select "3"
select select "english_adult_not_native_speaker"
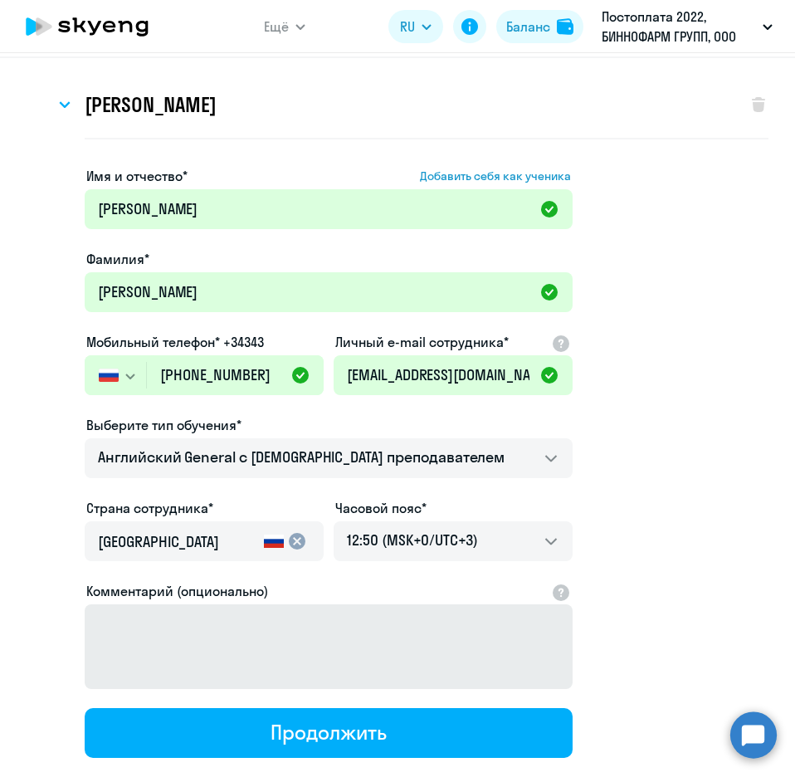
select select "3"
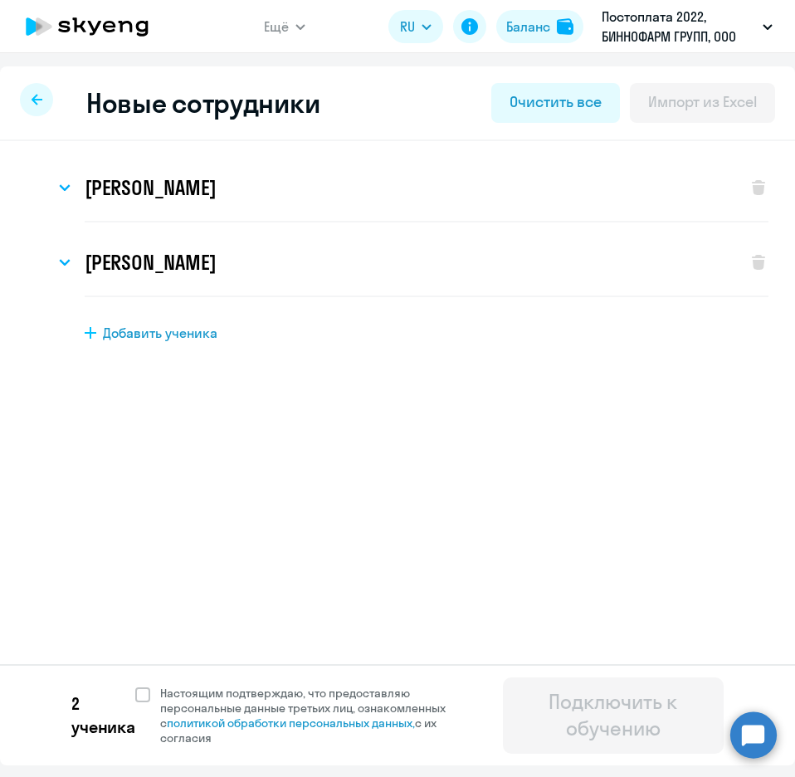
drag, startPoint x: 149, startPoint y: 328, endPoint x: 136, endPoint y: 310, distance: 22.1
click at [148, 328] on span "Добавить ученика" at bounding box center [160, 333] width 115 height 18
select select "english_adult_not_native_speaker"
select select "3"
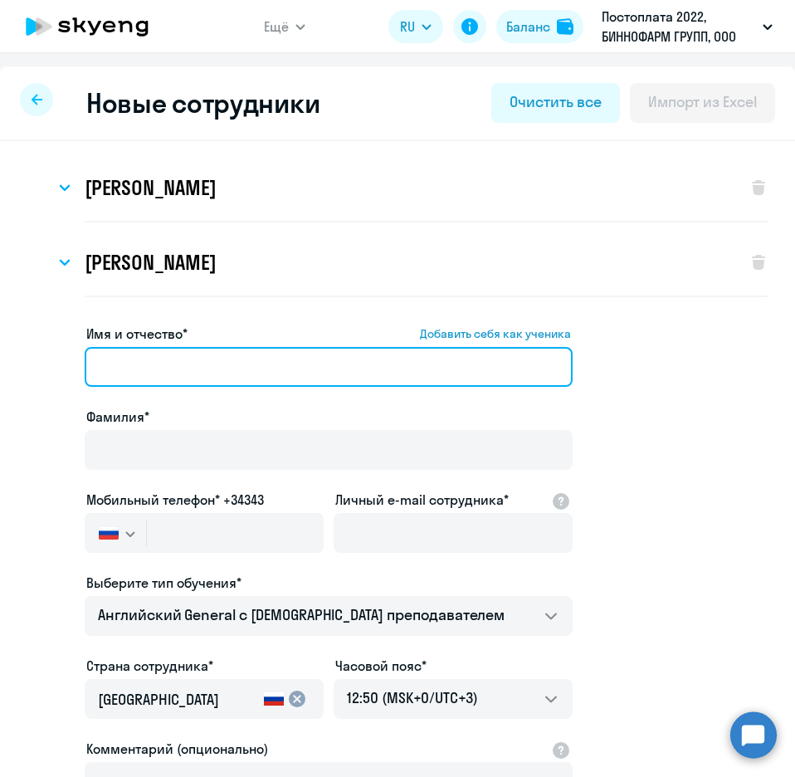
click at [213, 365] on input "Имя и отчество* Добавить себя как ученика" at bounding box center [329, 367] width 488 height 40
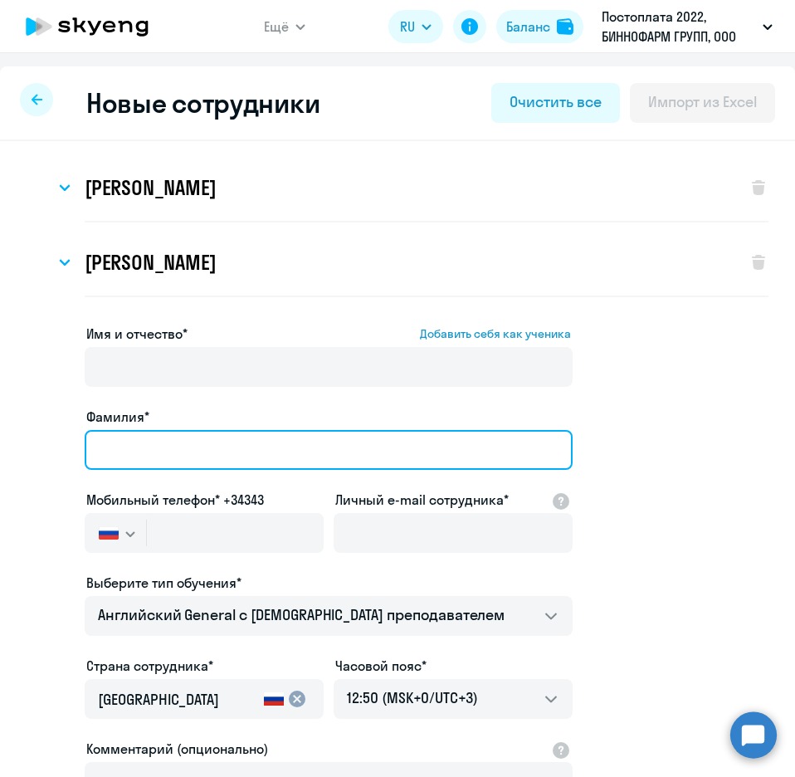
click at [114, 456] on input "Фамилия*" at bounding box center [329, 450] width 488 height 40
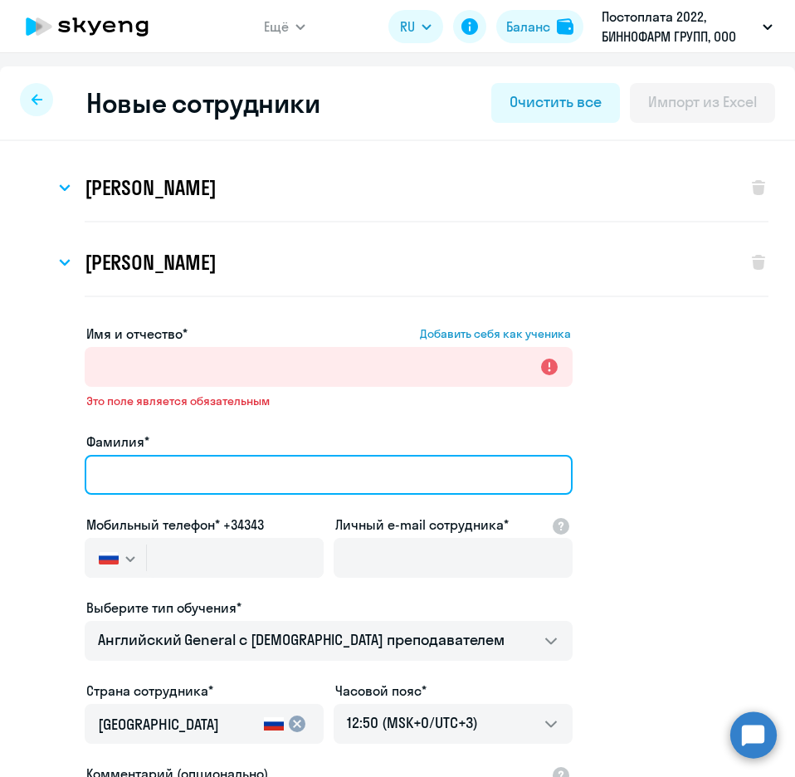
paste input "[PERSON_NAME]"
drag, startPoint x: 262, startPoint y: 482, endPoint x: 158, endPoint y: 480, distance: 103.8
click at [158, 480] on input "[PERSON_NAME]" at bounding box center [329, 475] width 488 height 40
type input "Соловых"
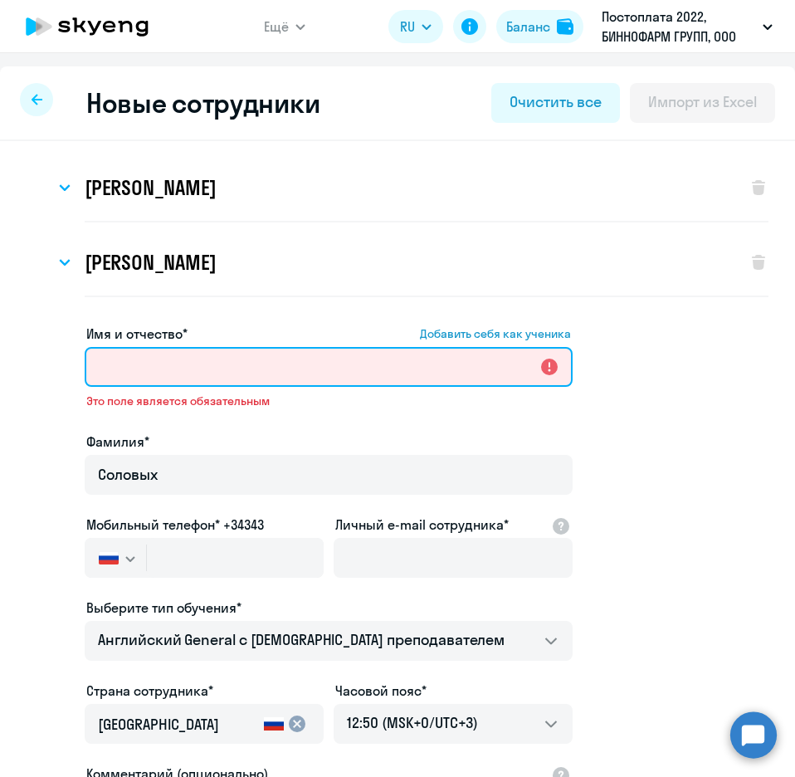
click at [165, 362] on input "Имя и отчество* Добавить себя как ученика" at bounding box center [329, 367] width 488 height 40
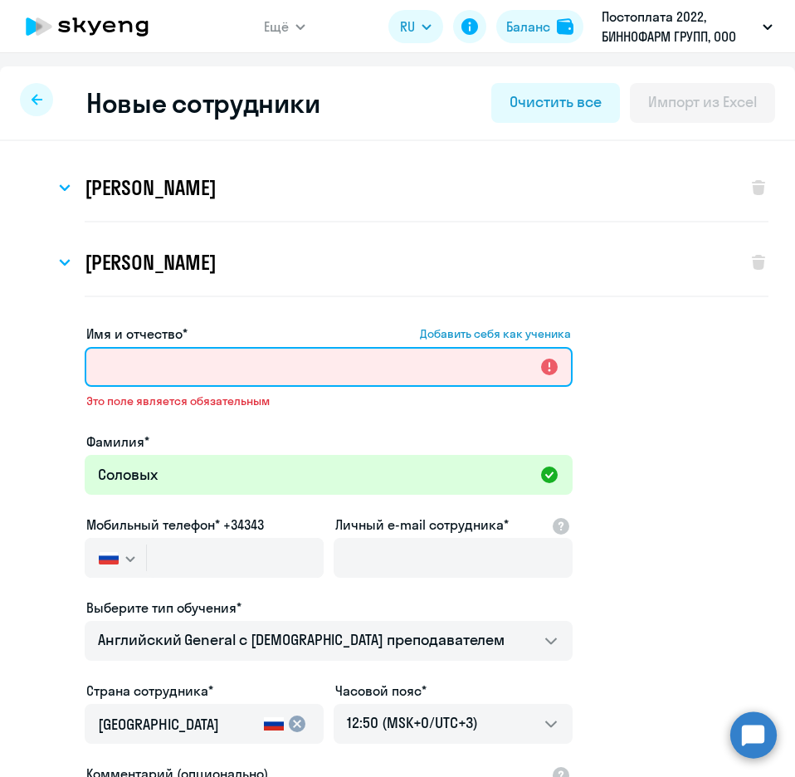
paste input "[PERSON_NAME]"
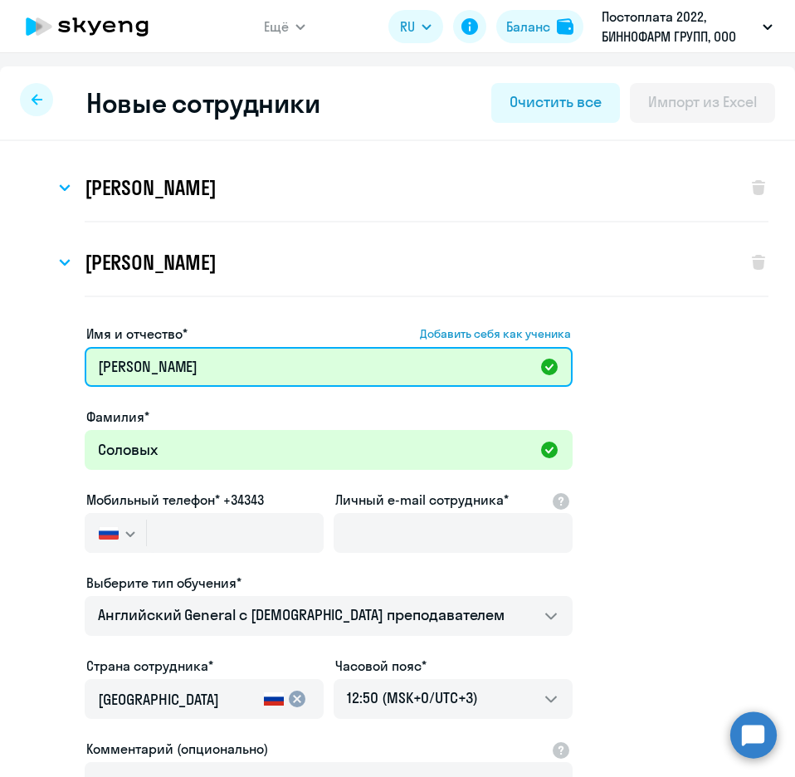
click at [96, 366] on input "[PERSON_NAME]" at bounding box center [329, 367] width 488 height 40
type input "[PERSON_NAME]"
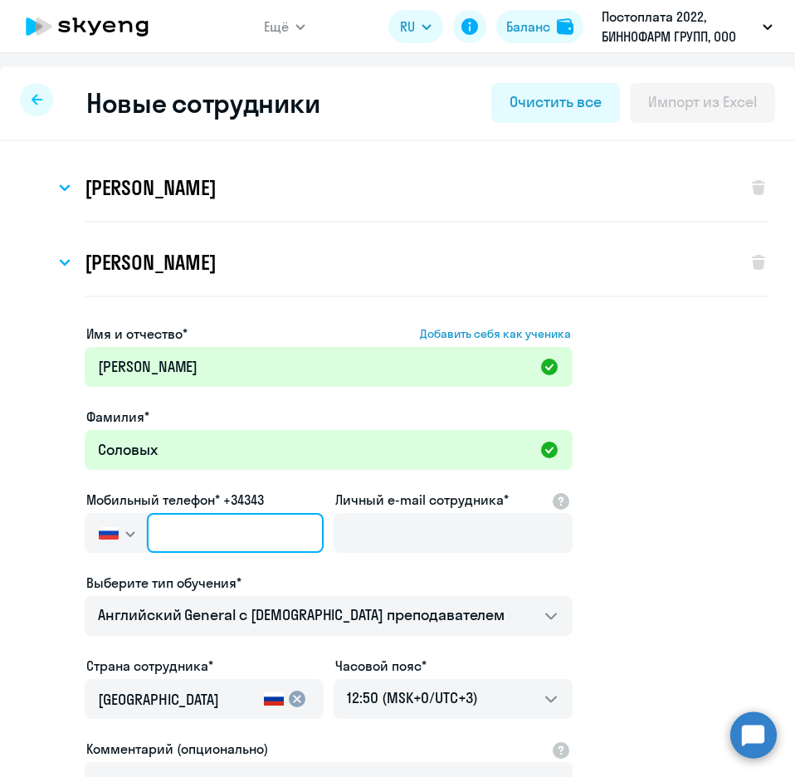
drag, startPoint x: 203, startPoint y: 550, endPoint x: 202, endPoint y: 539, distance: 11.7
click at [203, 550] on input "text" at bounding box center [235, 533] width 177 height 40
paste input "[PHONE_NUMBER]"
type input "[PHONE_NUMBER]"
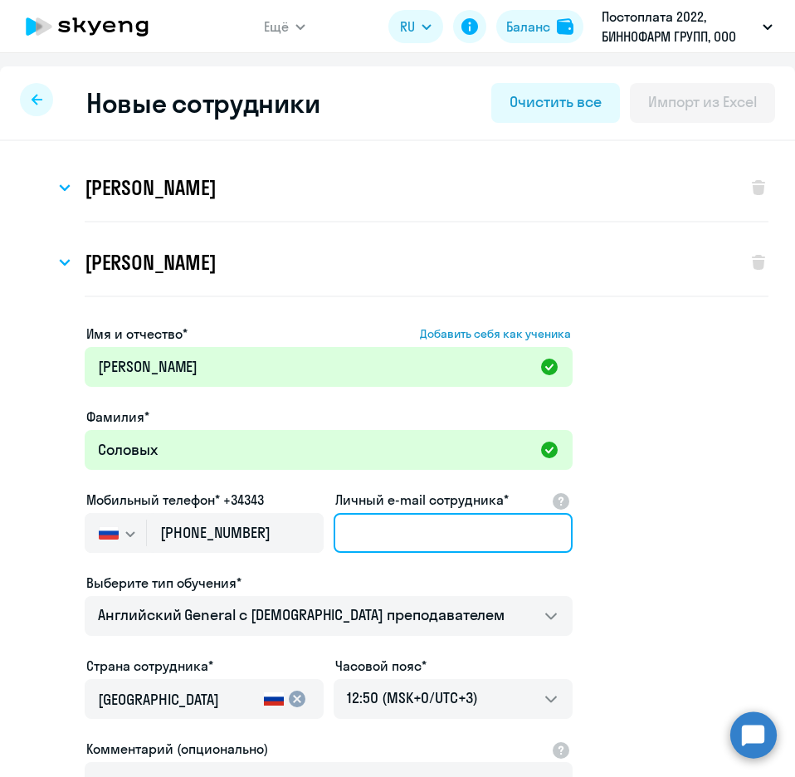
click at [434, 523] on input "Личный e-mail сотрудника*" at bounding box center [453, 533] width 239 height 40
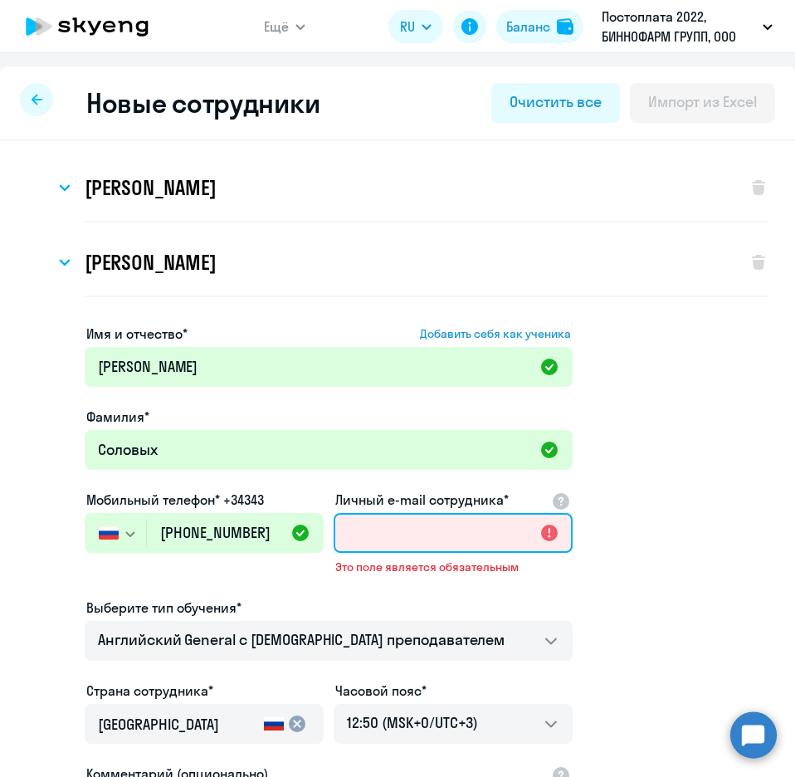
click at [433, 546] on input "Личный e-mail сотрудника*" at bounding box center [453, 533] width 239 height 40
paste input "[EMAIL_ADDRESS][DOMAIN_NAME]"
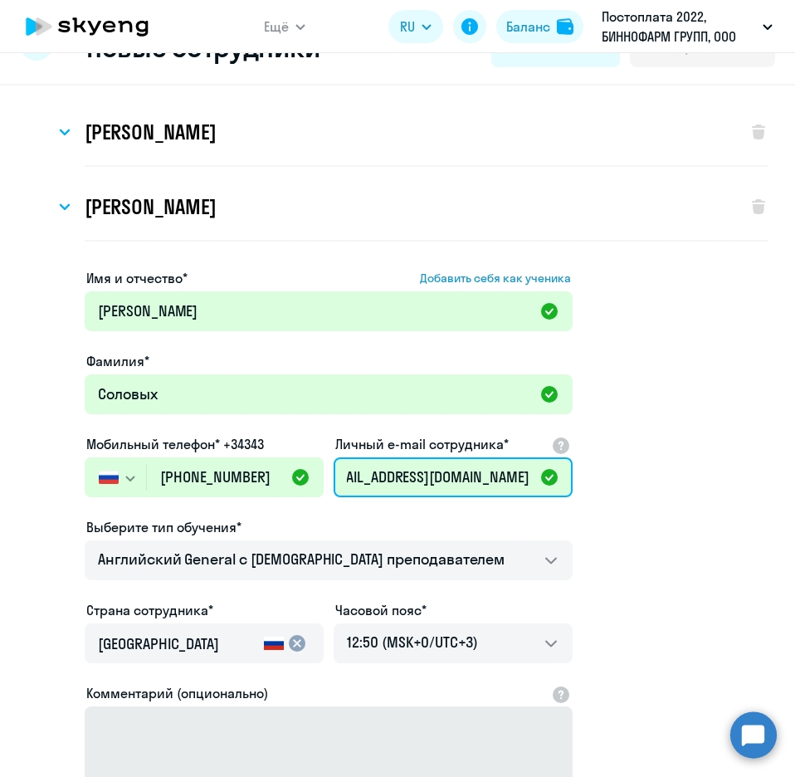
scroll to position [262, 0]
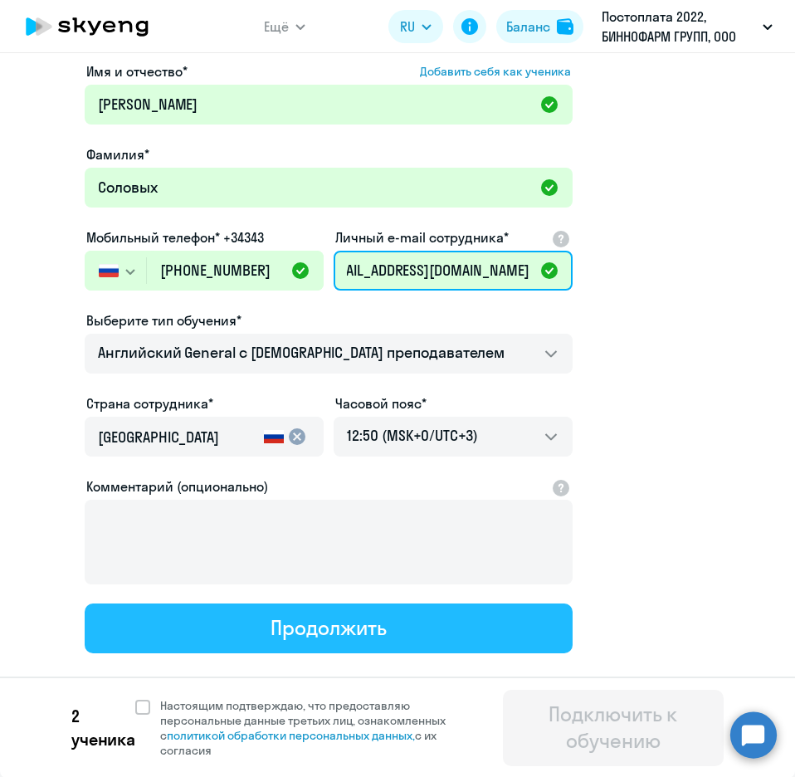
type input "[EMAIL_ADDRESS][DOMAIN_NAME]"
click at [448, 619] on button "Продолжить" at bounding box center [329, 629] width 488 height 50
select select "english_adult_not_native_speaker"
select select "3"
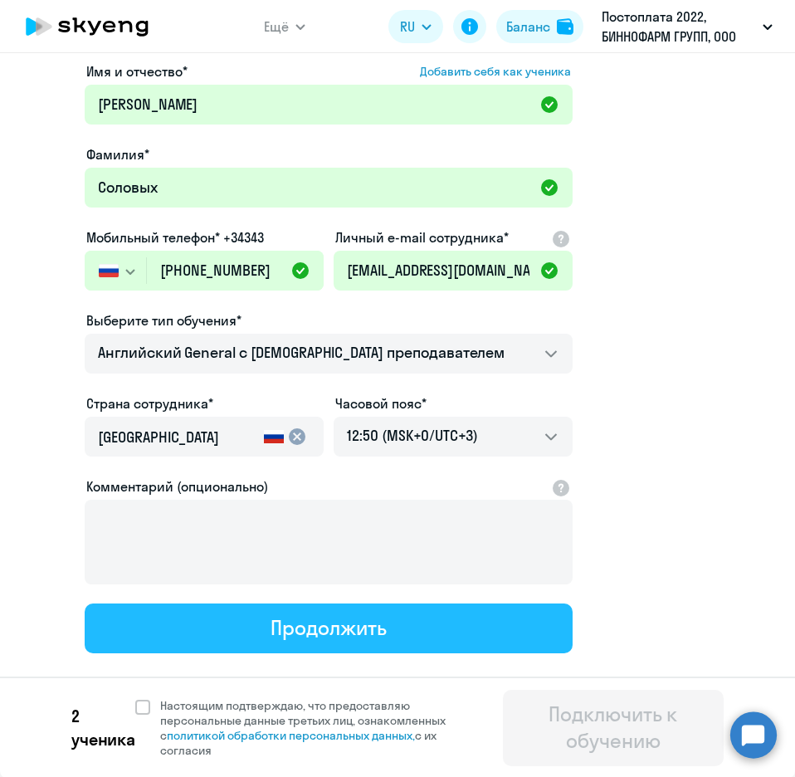
select select "english_adult_not_native_speaker"
select select "3"
select select "english_adult_not_native_speaker"
select select "3"
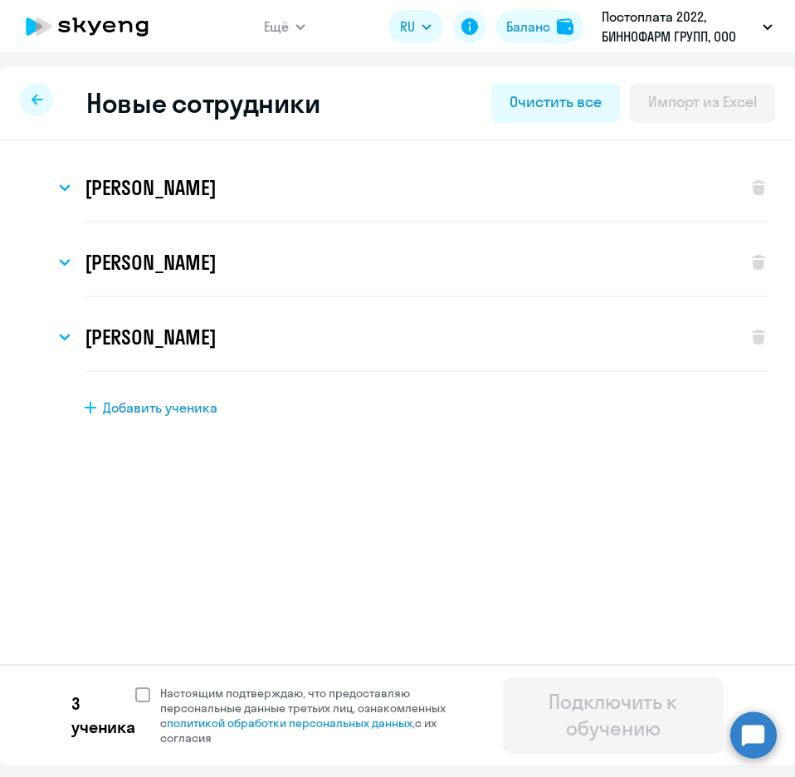
click at [148, 695] on span at bounding box center [142, 694] width 15 height 15
click at [135, 686] on input "Настоящим подтверждаю, что предоставляю персональные данные третьих лиц, ознако…" at bounding box center [135, 685] width 1 height 1
checkbox input "true"
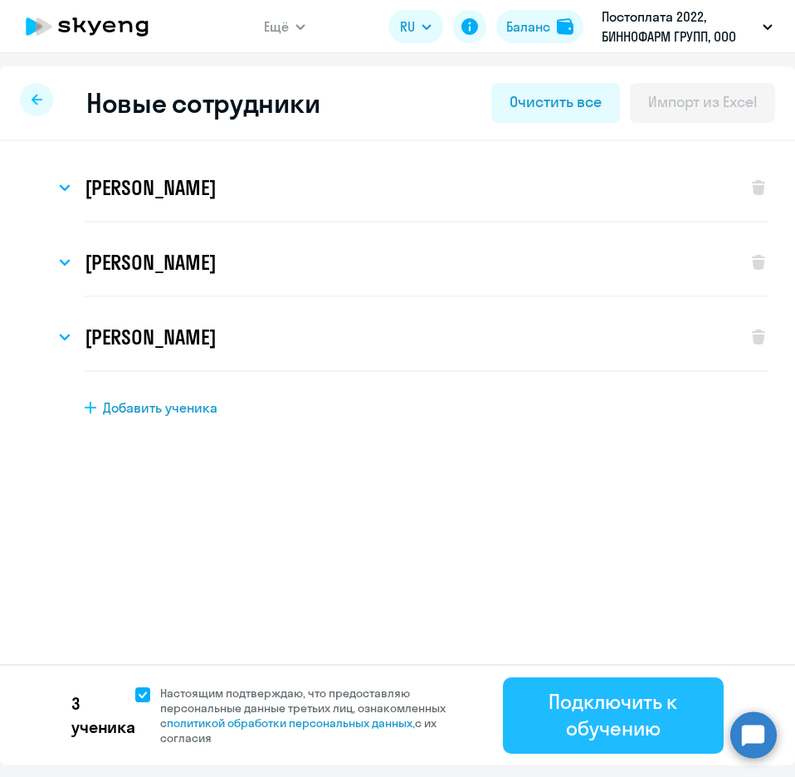
click at [594, 711] on div "Подключить к обучению" at bounding box center [613, 714] width 174 height 53
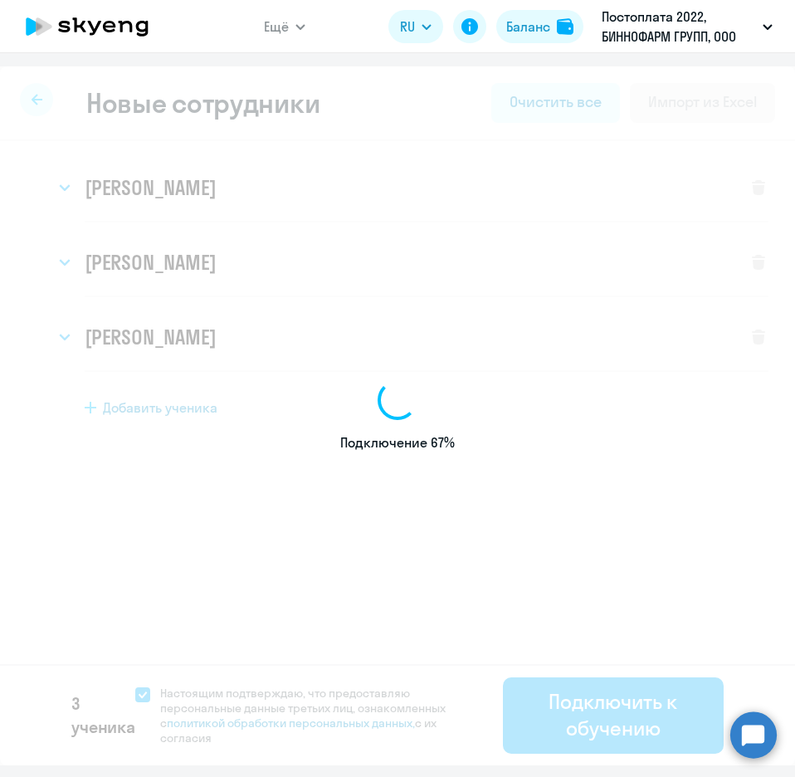
select select "english_adult_not_native_speaker"
select select "3"
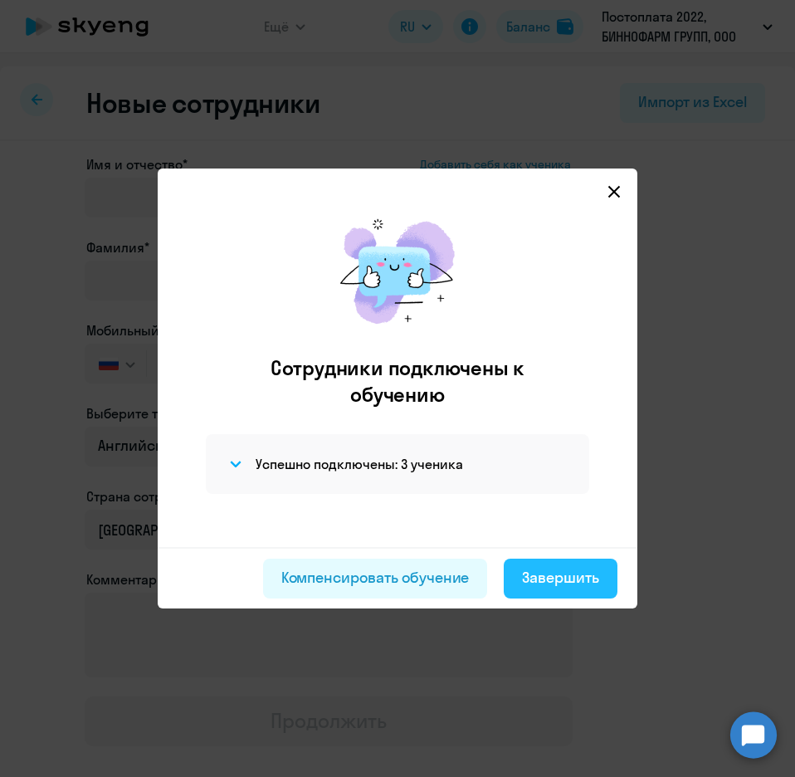
click at [537, 585] on div "Завершить" at bounding box center [560, 578] width 77 height 22
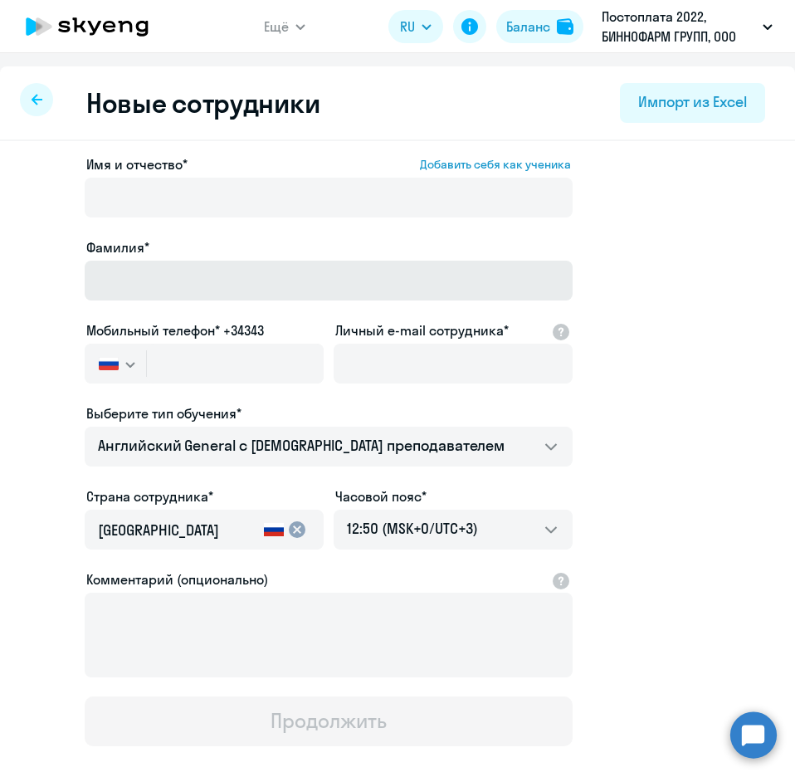
select select "30"
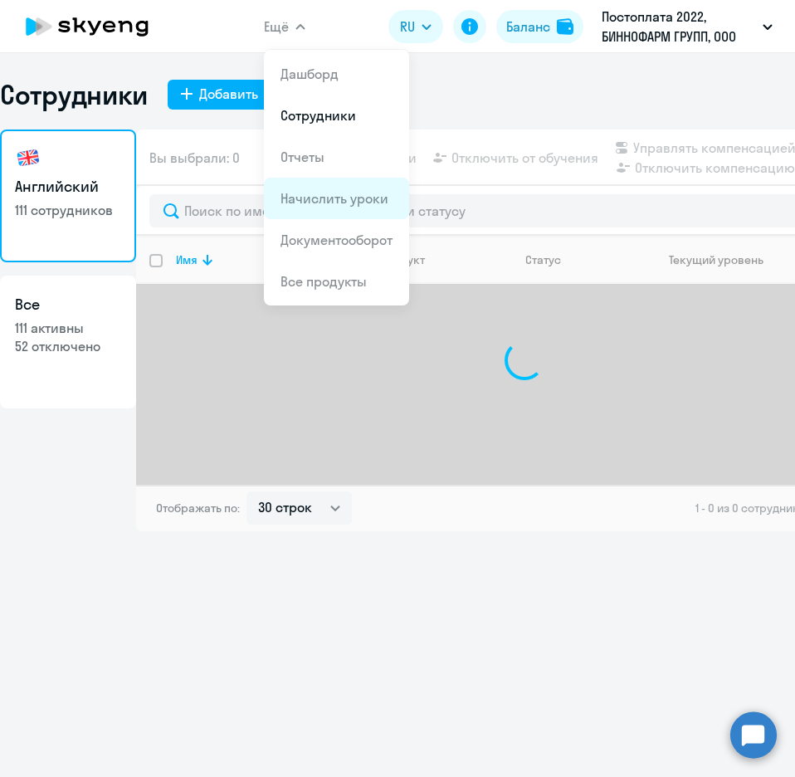
click at [317, 195] on link "Начислить уроки" at bounding box center [335, 198] width 108 height 17
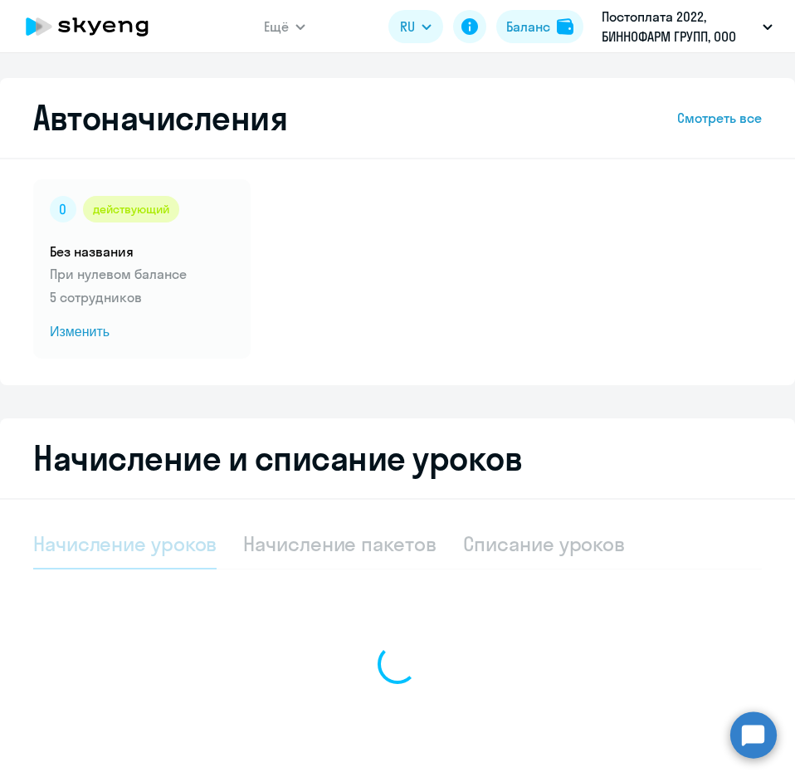
select select "10"
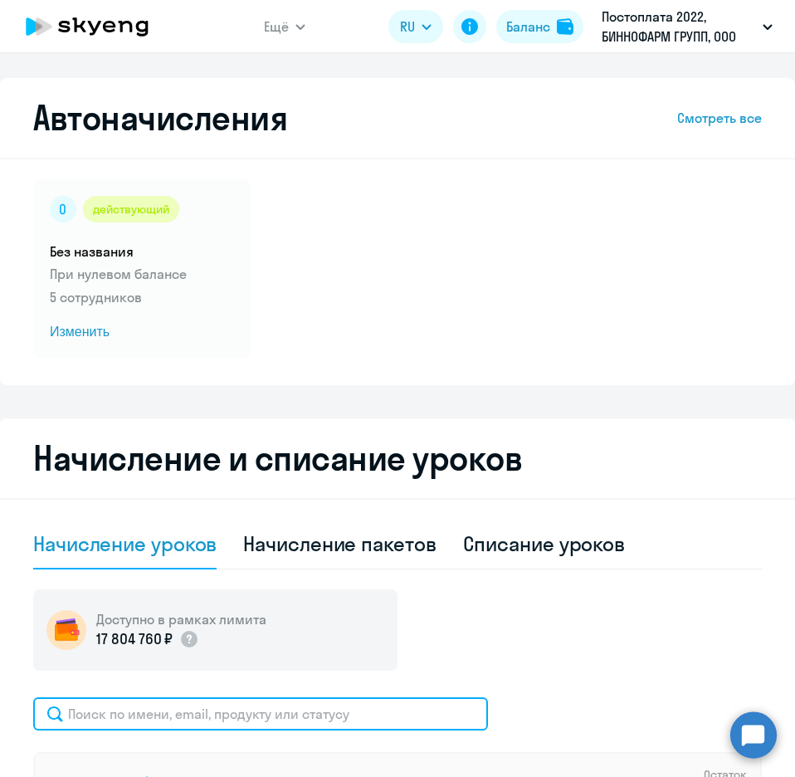
click at [135, 720] on input "text" at bounding box center [260, 713] width 455 height 33
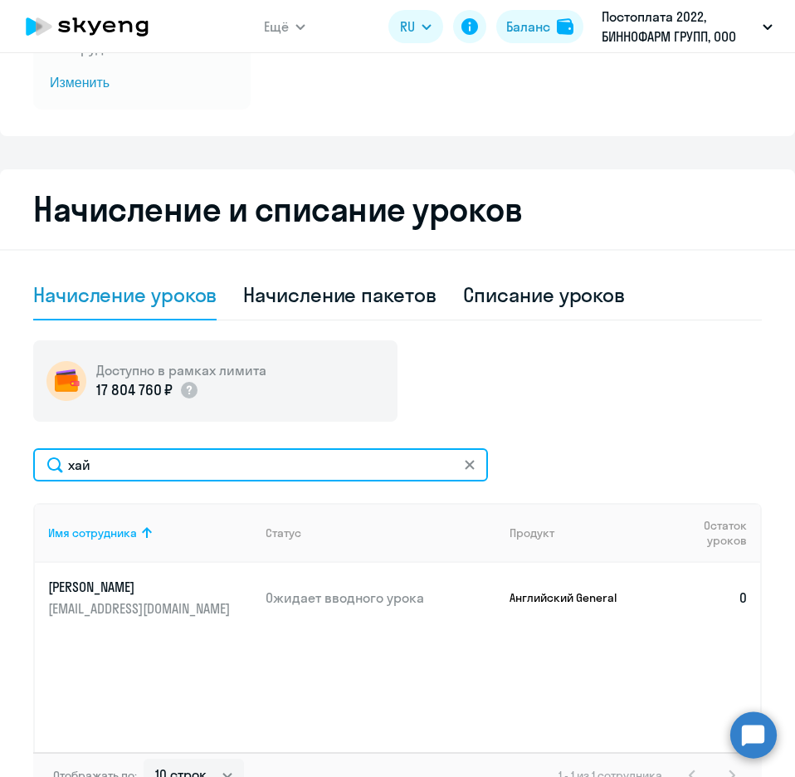
scroll to position [0, 46]
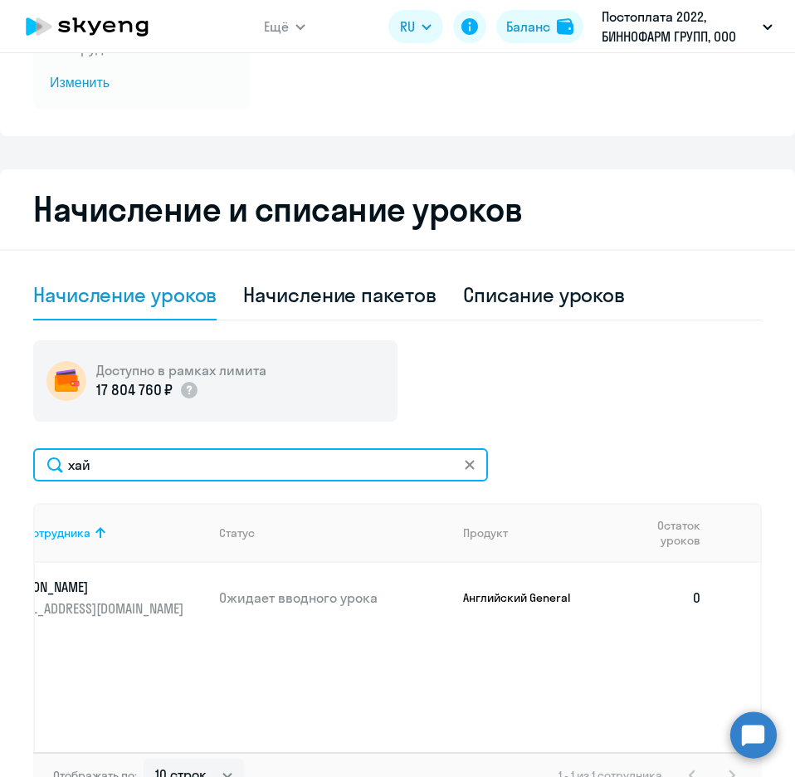
type input "хай"
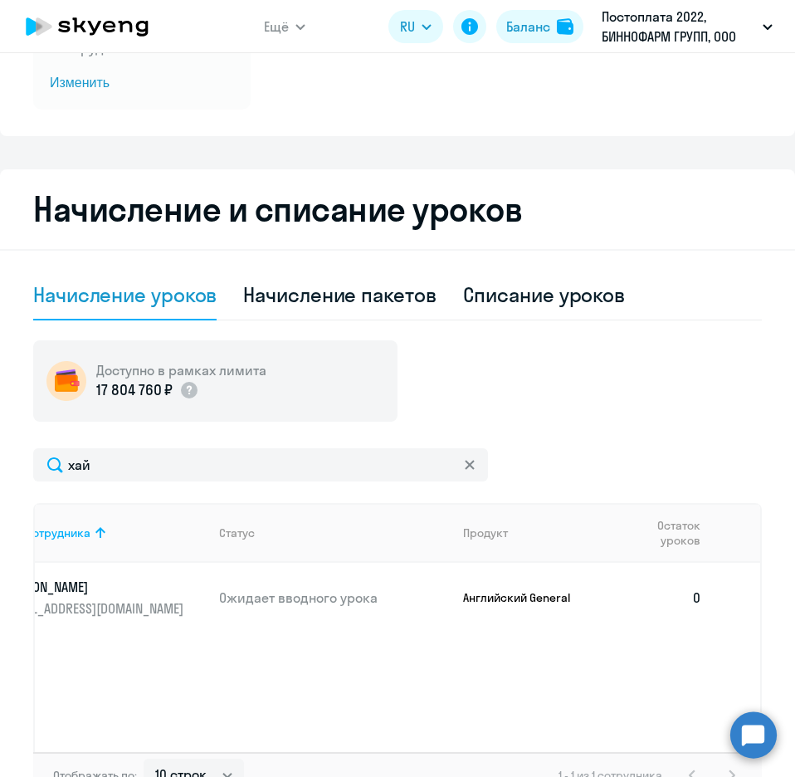
drag, startPoint x: 499, startPoint y: 739, endPoint x: 630, endPoint y: 727, distance: 131.8
click at [630, 727] on div "Имя сотрудника Статус Продукт Остаток уроков [PERSON_NAME] уроков [PERSON_NAME]…" at bounding box center [397, 627] width 729 height 249
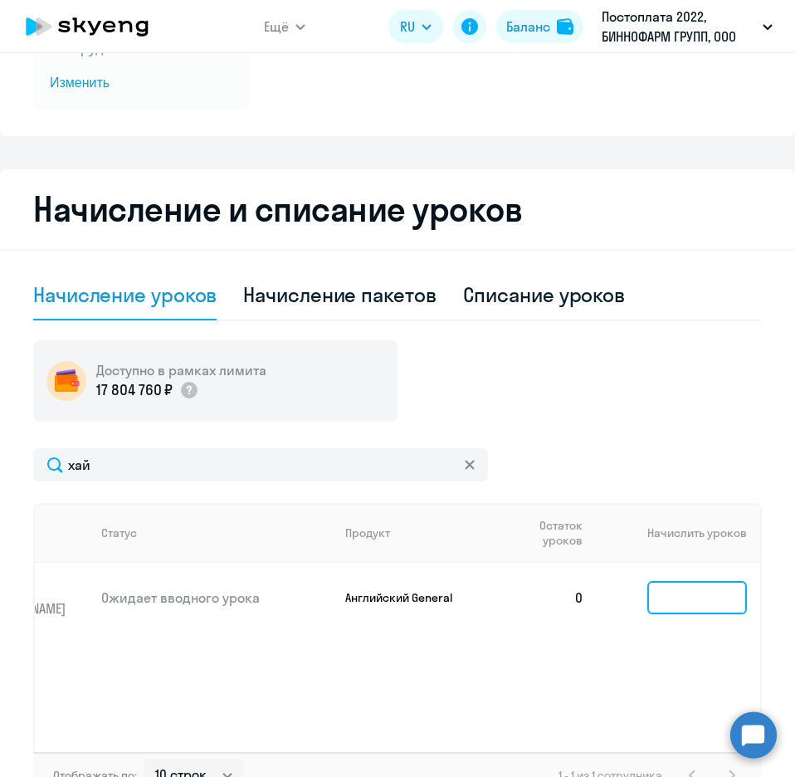
click at [659, 590] on input at bounding box center [698, 597] width 100 height 33
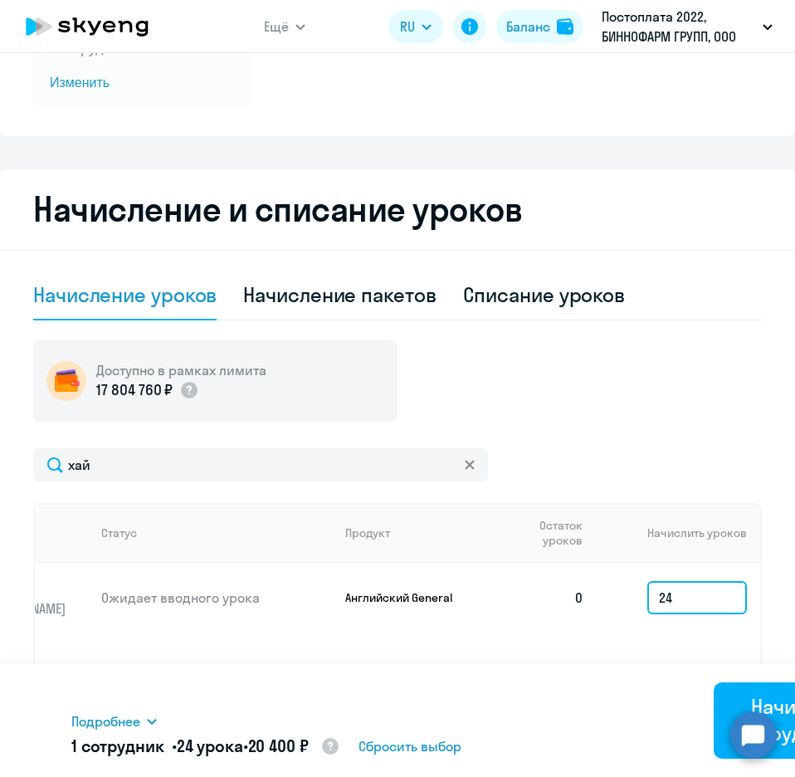
type input "24"
click at [660, 704] on div "Подробнее Имя сотрудника Продукт Начислить уроков Цена за 1 [PERSON_NAME] Gener…" at bounding box center [397, 720] width 653 height 113
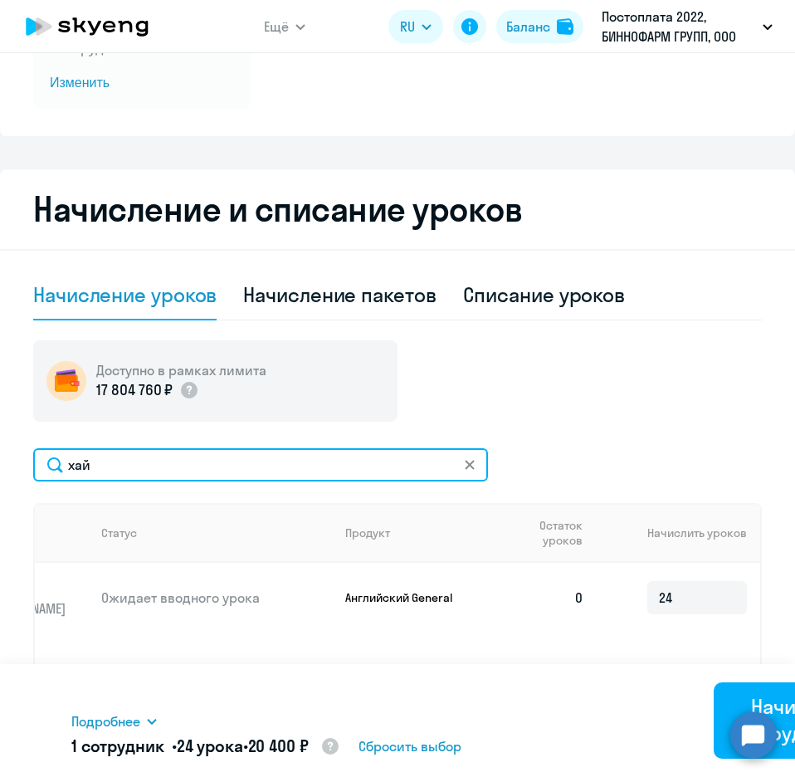
drag, startPoint x: 144, startPoint y: 479, endPoint x: 52, endPoint y: 467, distance: 93.0
click at [52, 467] on input "хай" at bounding box center [260, 464] width 455 height 33
click at [103, 472] on input "хай" at bounding box center [260, 464] width 455 height 33
drag, startPoint x: 111, startPoint y: 464, endPoint x: 15, endPoint y: 462, distance: 96.3
click at [15, 462] on div "Начисление и списание уроков Начисление уроков Начисление пакетов Списание урок…" at bounding box center [397, 497] width 795 height 656
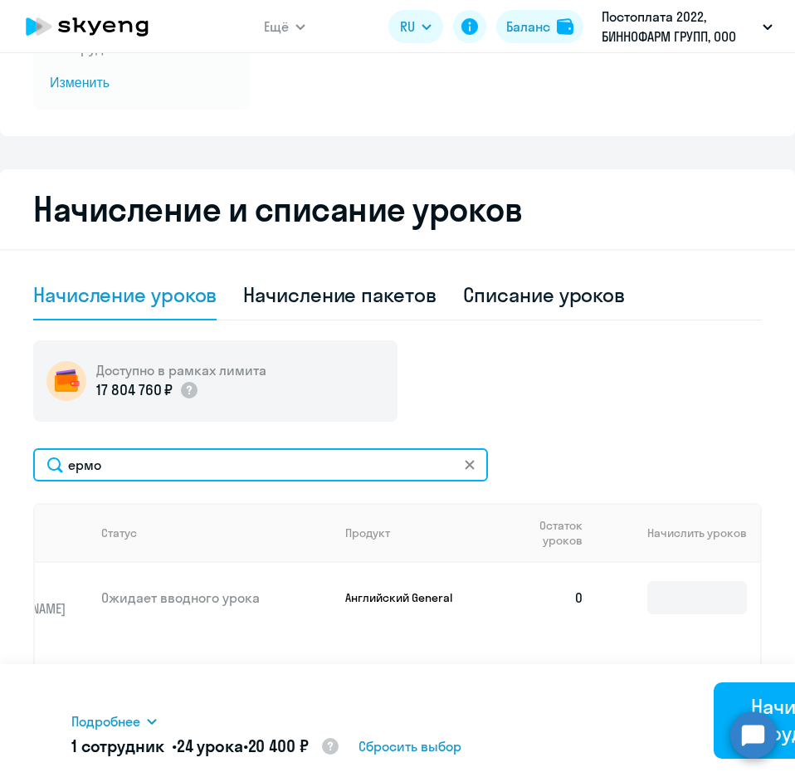
type input "ермо"
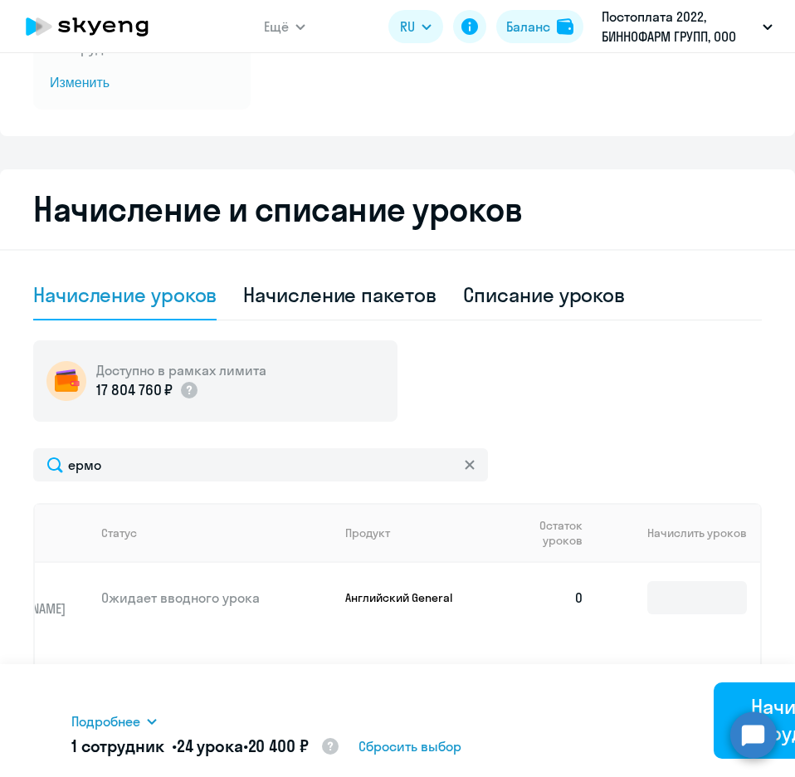
click at [446, 632] on td "Английский General" at bounding box center [409, 598] width 154 height 70
click at [536, 704] on div "Подробнее Имя сотрудника Продукт Начислить уроков Цена за 1 [PERSON_NAME] Gener…" at bounding box center [397, 720] width 653 height 113
drag, startPoint x: 122, startPoint y: 599, endPoint x: 221, endPoint y: 604, distance: 98.9
click at [221, 604] on p "Ожидает вводного урока" at bounding box center [216, 598] width 231 height 18
click at [220, 605] on p "Ожидает вводного урока" at bounding box center [216, 598] width 231 height 18
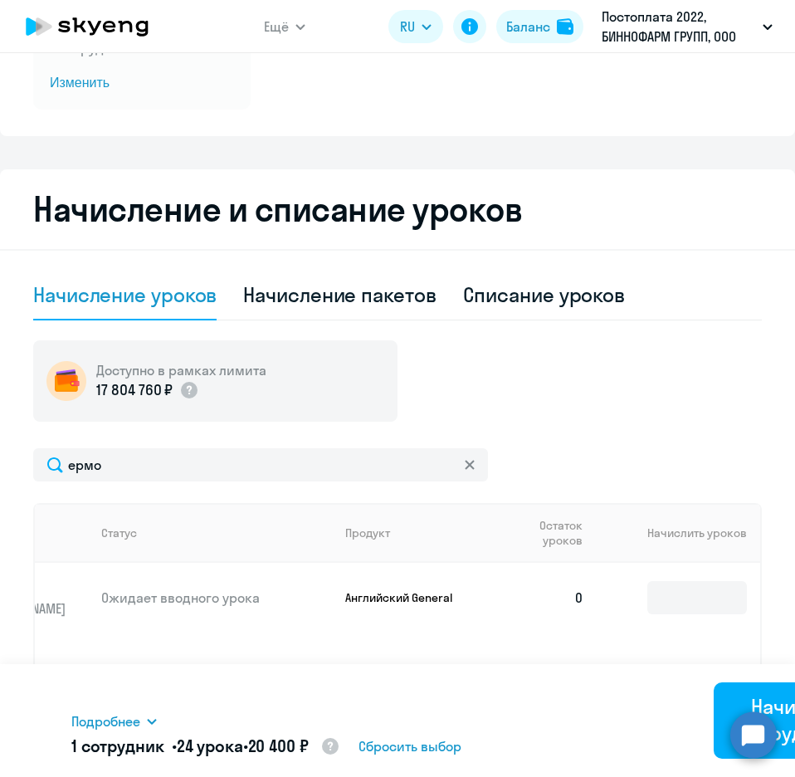
click at [350, 770] on div "Подробнее Имя сотрудника Продукт Начислить уроков Цена за 1 [PERSON_NAME] Gener…" at bounding box center [397, 720] width 653 height 113
click at [692, 349] on div "Доступно в рамках лимита 17 804 760 ₽" at bounding box center [397, 380] width 729 height 81
click at [523, 763] on div "Подробнее Имя сотрудника Продукт Начислить уроков Цена за 1 [PERSON_NAME] Gener…" at bounding box center [397, 720] width 653 height 113
click at [475, 393] on div "Доступно в рамках лимита 17 804 760 ₽" at bounding box center [397, 380] width 729 height 81
click at [637, 535] on th "Начислить уроков" at bounding box center [679, 533] width 163 height 60
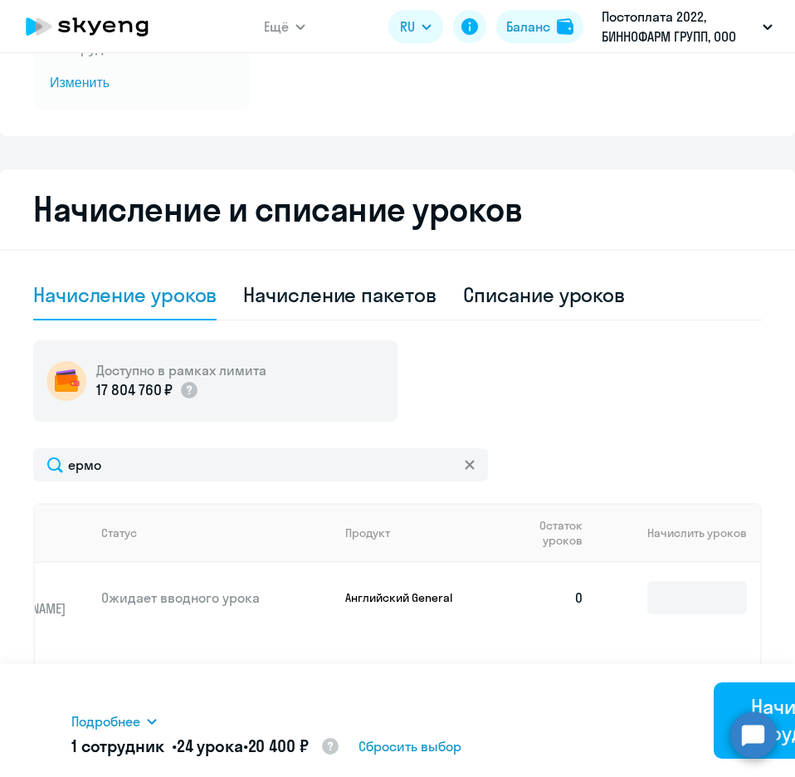
click at [598, 587] on td at bounding box center [679, 598] width 163 height 70
click at [663, 604] on input at bounding box center [698, 597] width 100 height 33
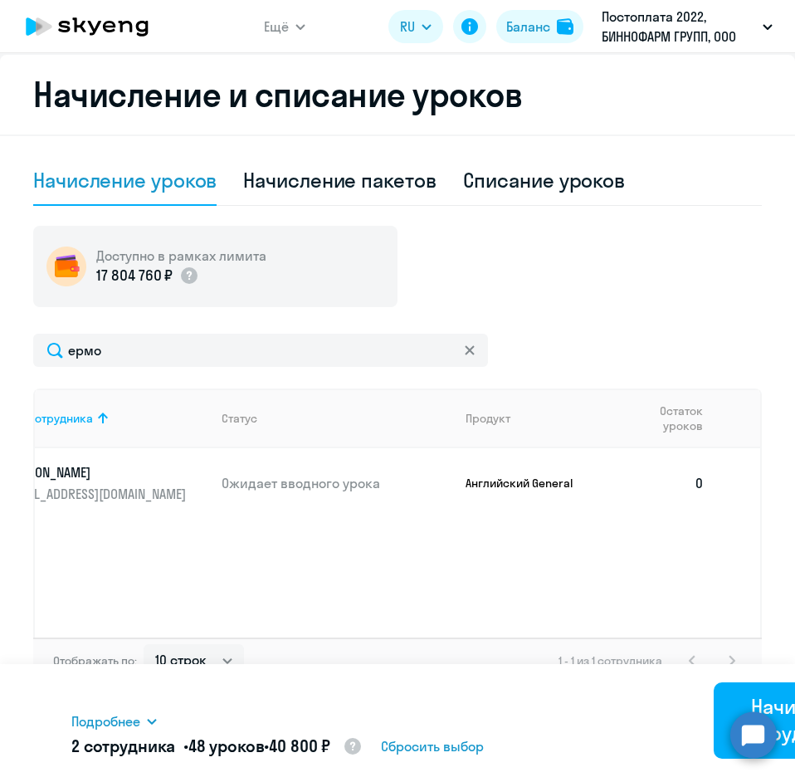
scroll to position [0, 0]
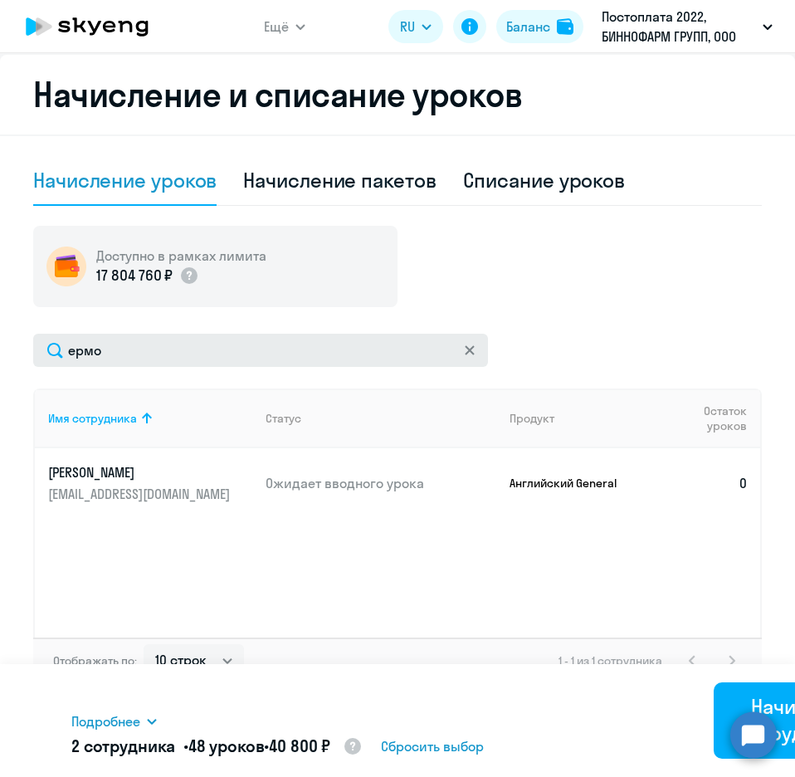
type input "24"
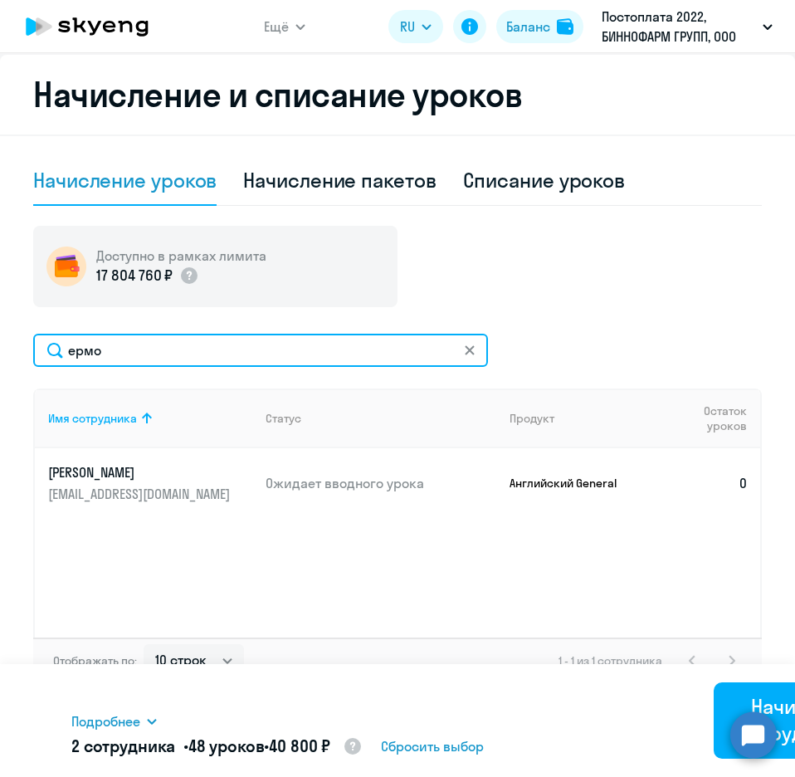
drag, startPoint x: 150, startPoint y: 346, endPoint x: 70, endPoint y: 349, distance: 80.6
click at [70, 349] on input "ермо" at bounding box center [260, 350] width 455 height 33
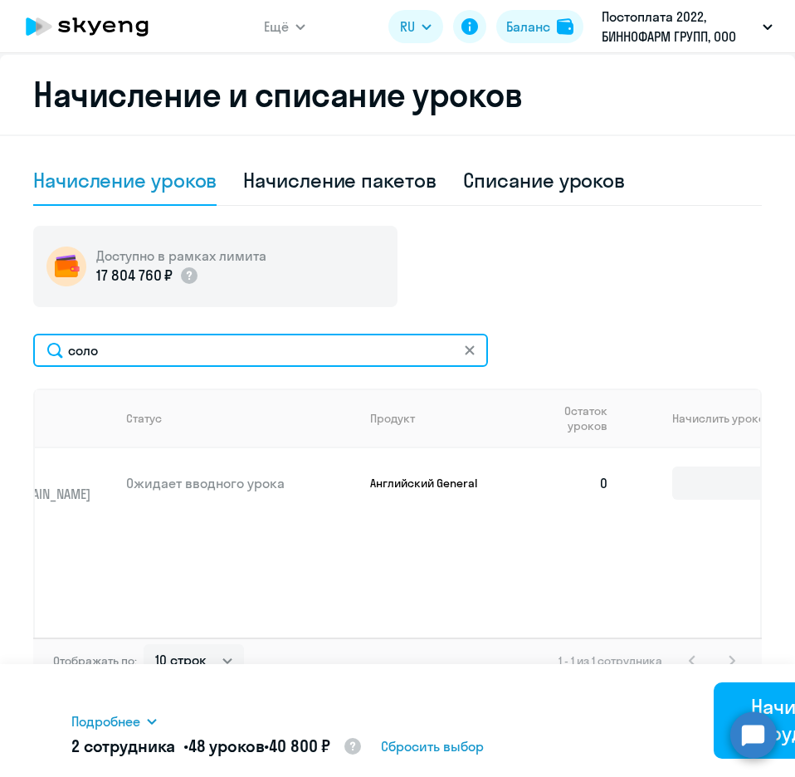
scroll to position [0, 142]
type input "соло"
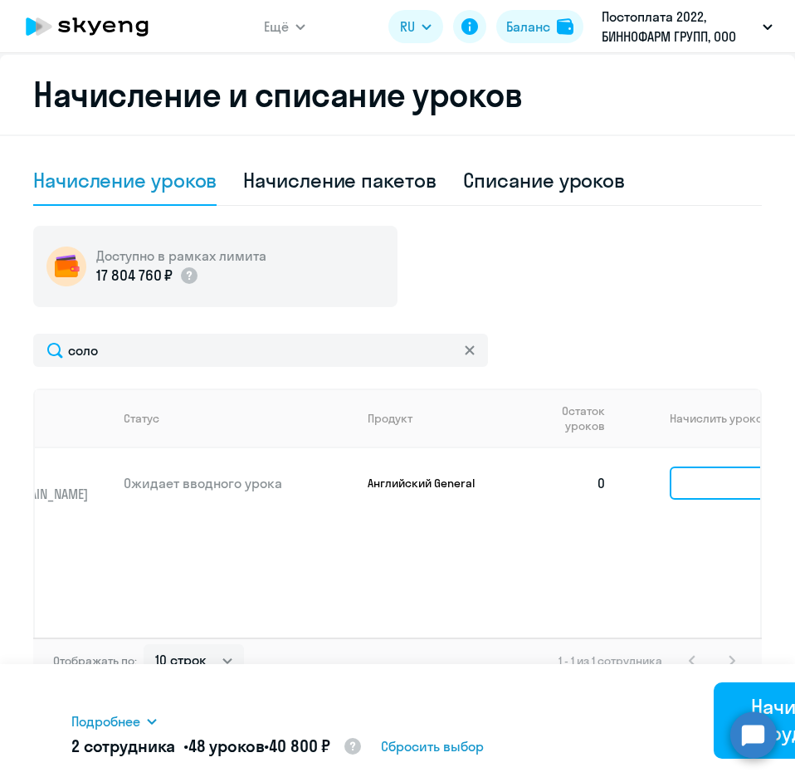
click at [685, 486] on input at bounding box center [720, 483] width 100 height 33
type input "24"
click at [506, 540] on div "Имя сотрудника Статус Продукт Остаток уроков Начислить уроков [PERSON_NAME] [PE…" at bounding box center [397, 513] width 729 height 249
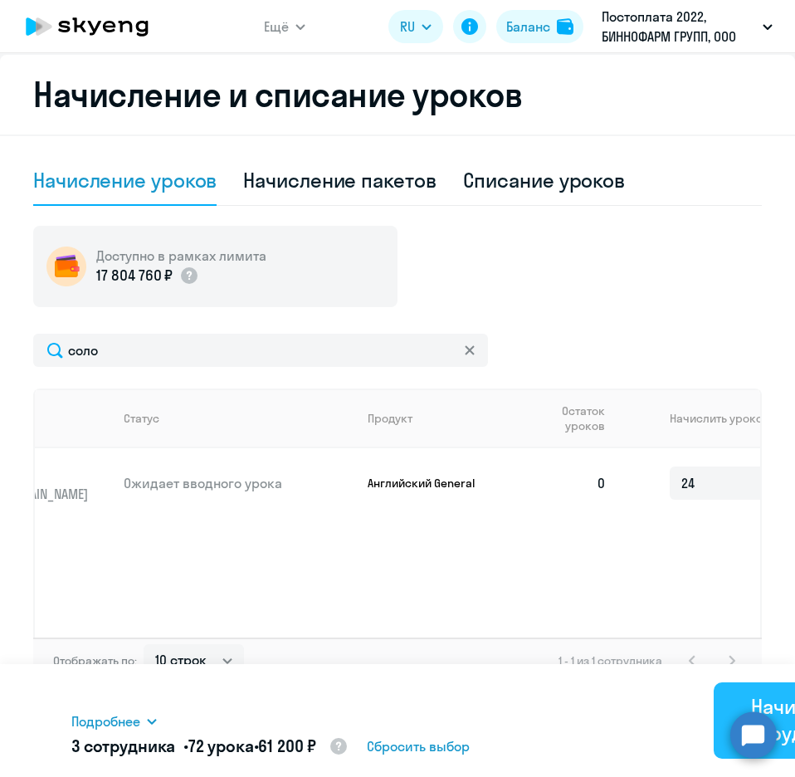
click at [780, 697] on div "Начислить сотрудникам" at bounding box center [799, 719] width 125 height 53
